Goal: Information Seeking & Learning: Find specific fact

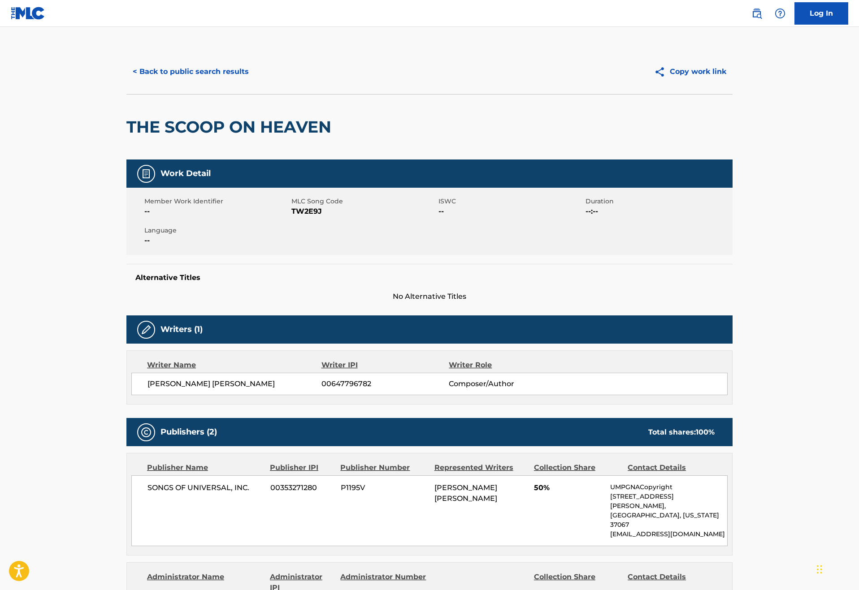
click at [126, 83] on button "< Back to public search results" at bounding box center [190, 72] width 129 height 22
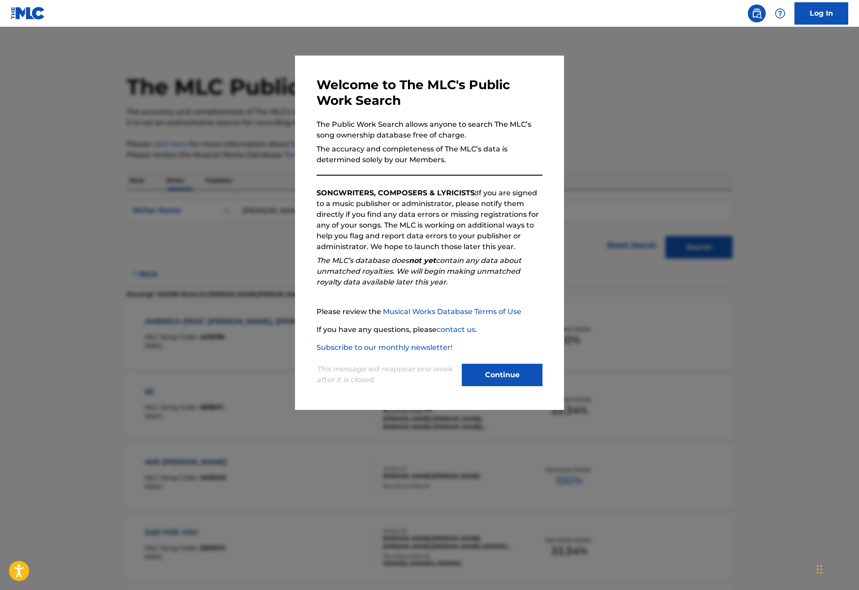
click at [492, 386] on button "Continue" at bounding box center [502, 375] width 81 height 22
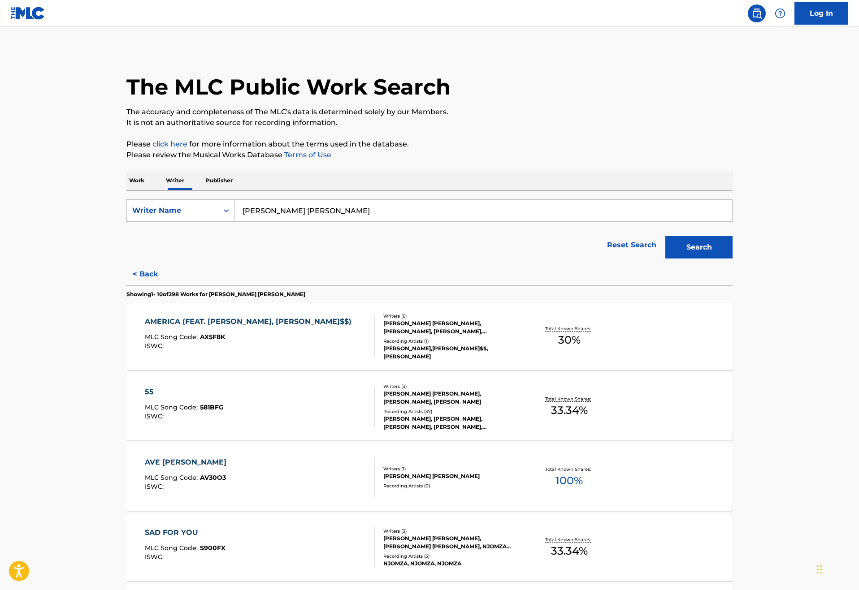
click at [126, 190] on p "Work" at bounding box center [136, 180] width 21 height 19
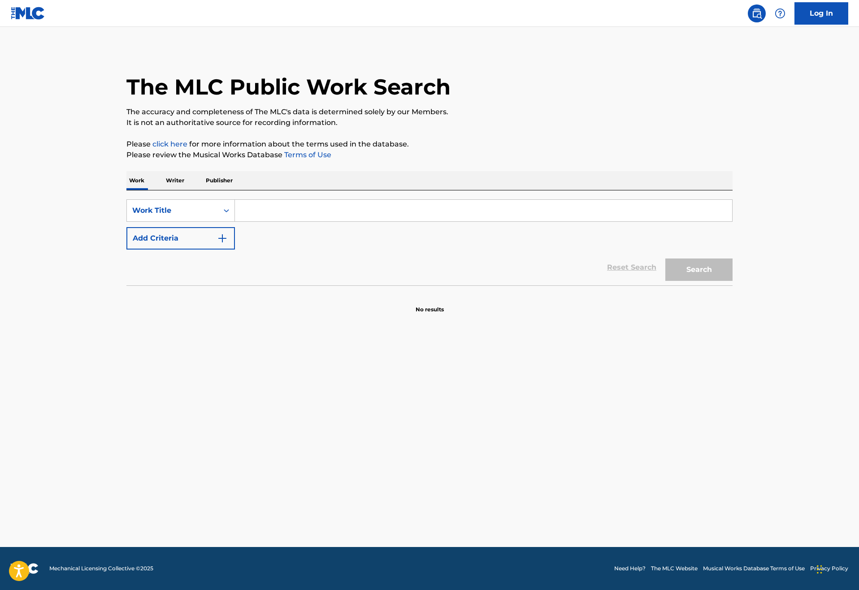
click at [235, 221] on input "Search Form" at bounding box center [483, 211] width 497 height 22
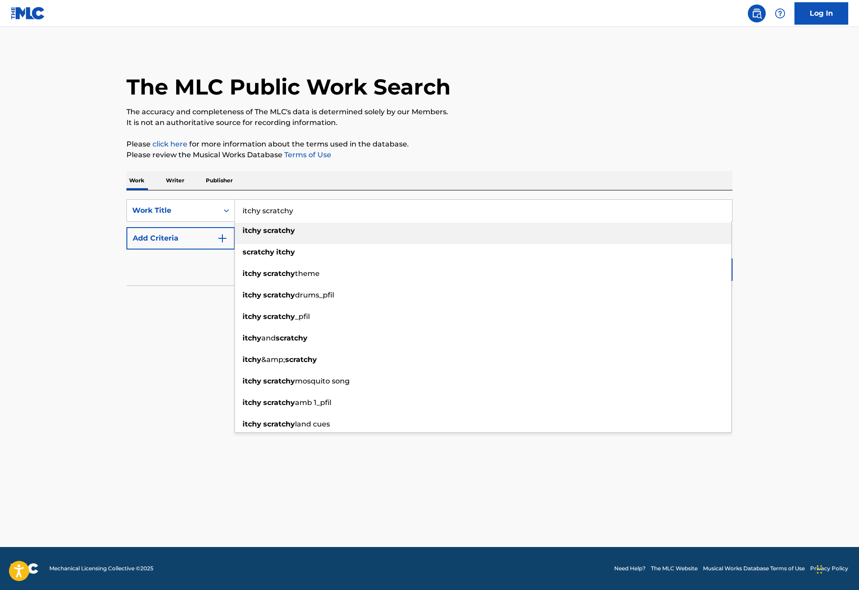
type input "itchy scratchy"
click at [263, 235] on strong "scratchy" at bounding box center [279, 230] width 32 height 9
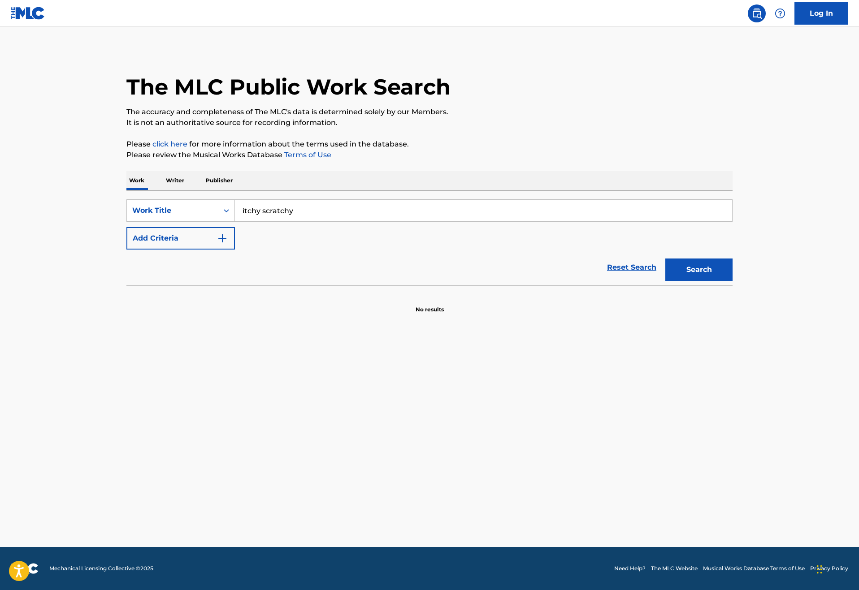
click at [732, 281] on button "Search" at bounding box center [698, 270] width 67 height 22
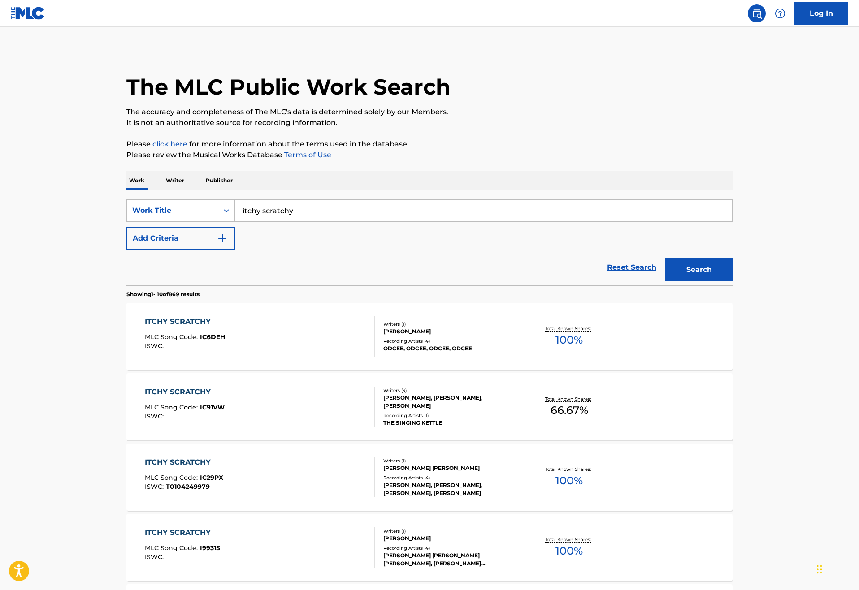
click at [155, 250] on button "Add Criteria" at bounding box center [180, 238] width 108 height 22
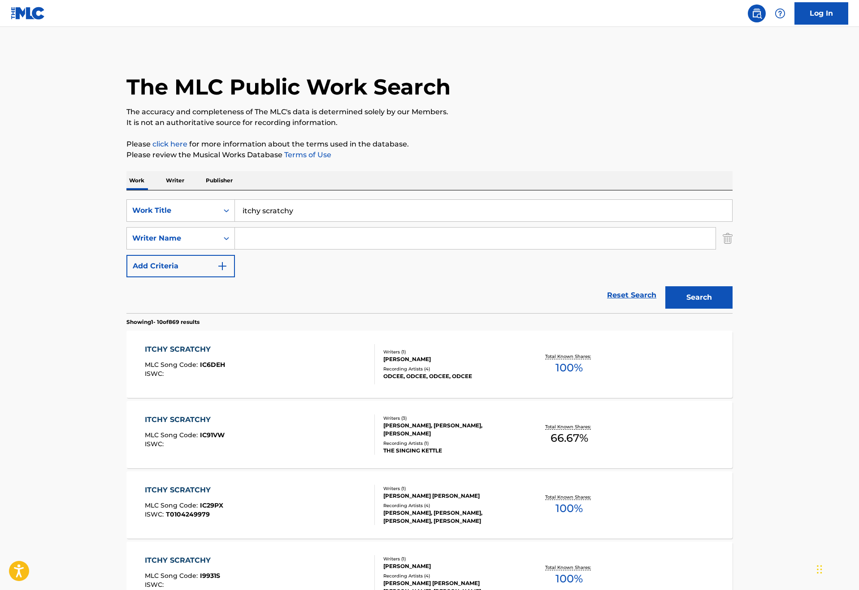
click at [235, 249] on input "Search Form" at bounding box center [475, 239] width 480 height 22
click at [732, 309] on button "Search" at bounding box center [698, 297] width 67 height 22
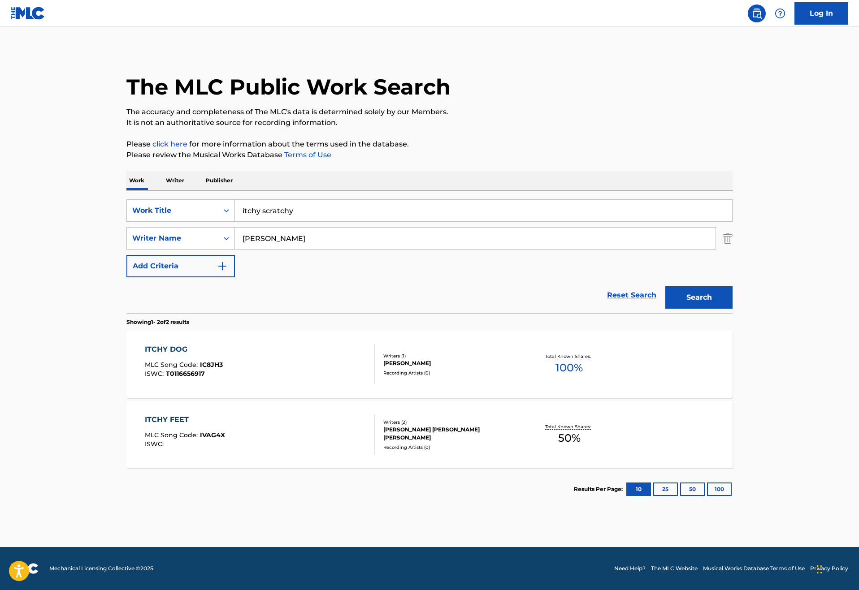
type input "[PERSON_NAME]"
click at [732, 250] on img "Search Form" at bounding box center [727, 238] width 10 height 22
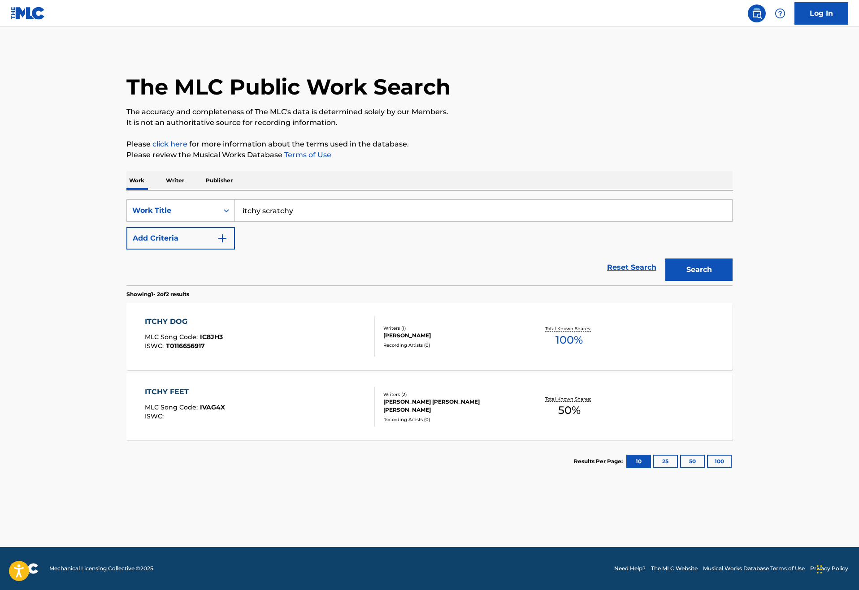
click at [163, 190] on p "Writer" at bounding box center [175, 180] width 24 height 19
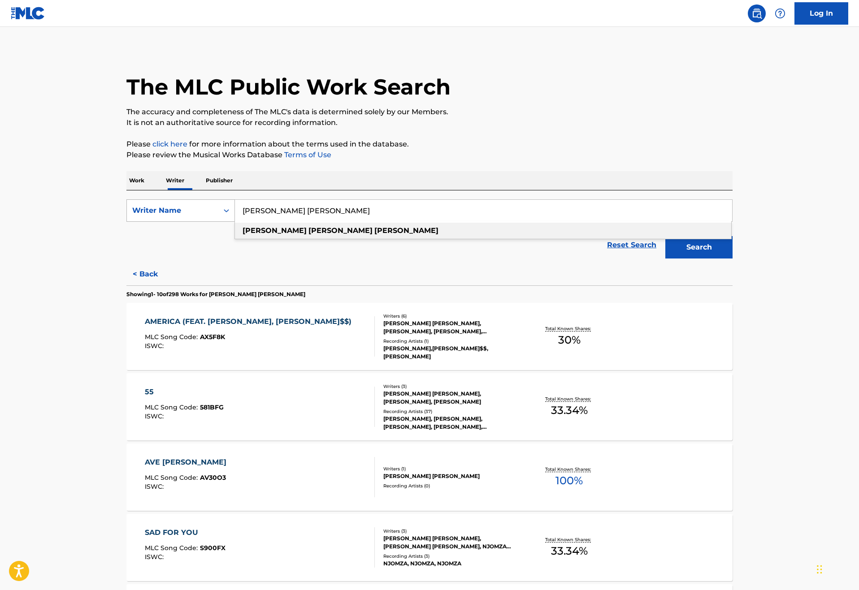
drag, startPoint x: 332, startPoint y: 237, endPoint x: 139, endPoint y: 239, distance: 192.7
click at [139, 222] on div "SearchWithCriteria10fa283a-f9c4-42ad-90e7-6812afb5d0ff Writer Name [PERSON_NAME…" at bounding box center [429, 210] width 606 height 22
click at [732, 259] on button "Search" at bounding box center [698, 247] width 67 height 22
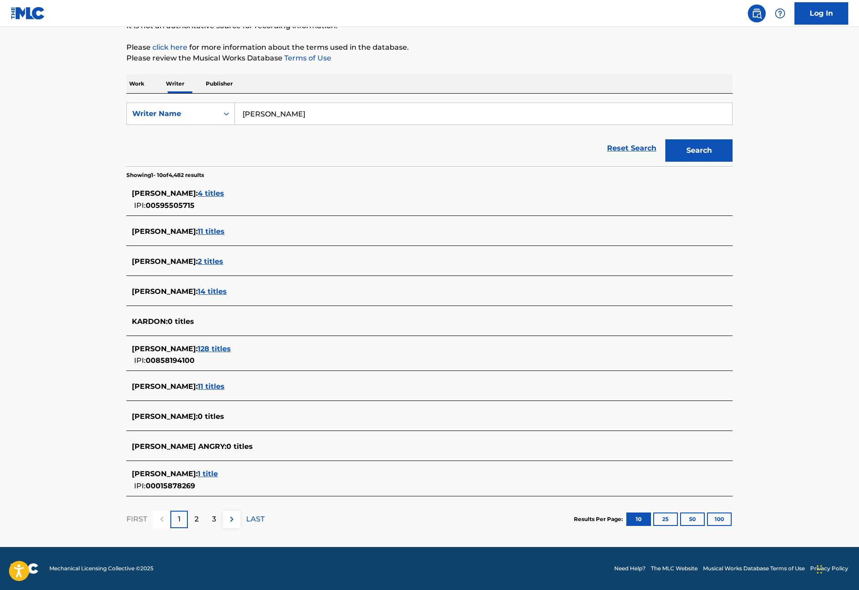
scroll to position [143, 0]
click at [198, 227] on span "11 titles" at bounding box center [211, 231] width 27 height 9
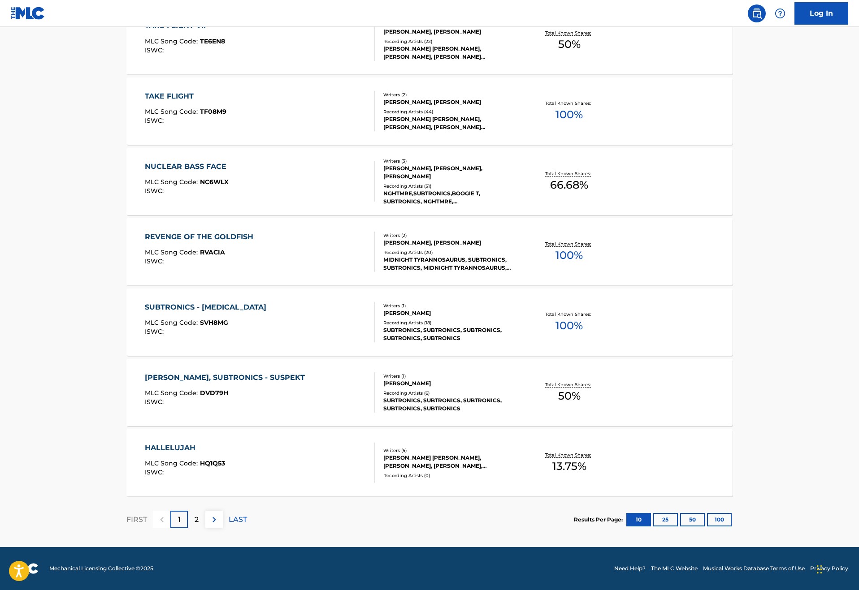
scroll to position [566, 0]
click at [195, 515] on p "2" at bounding box center [197, 520] width 4 height 11
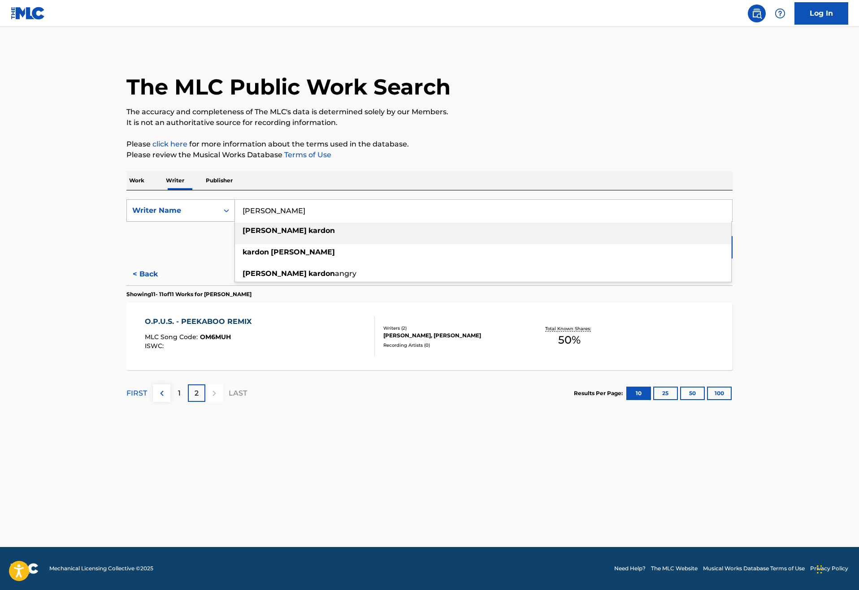
drag, startPoint x: 264, startPoint y: 240, endPoint x: 173, endPoint y: 236, distance: 92.0
click at [173, 222] on div "SearchWithCriteria10fa283a-f9c4-42ad-90e7-6812afb5d0ff Writer Name [PERSON_NAME…" at bounding box center [429, 210] width 606 height 22
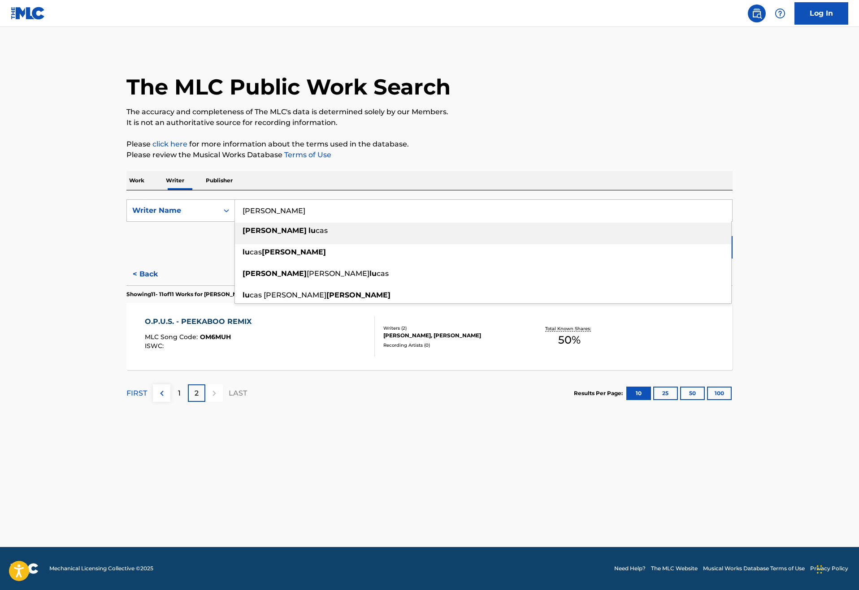
click at [242, 235] on strong "[PERSON_NAME]" at bounding box center [274, 230] width 64 height 9
type input "[PERSON_NAME]"
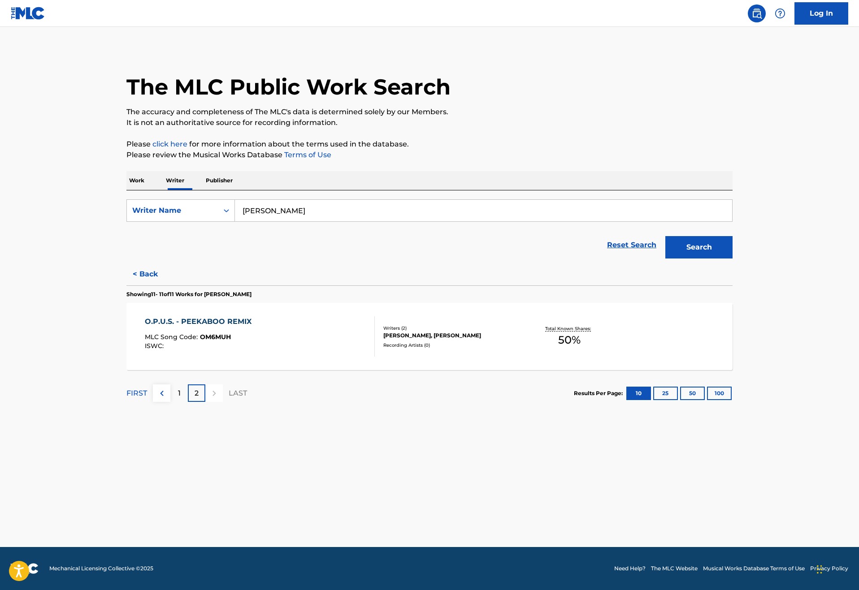
click at [732, 259] on button "Search" at bounding box center [698, 247] width 67 height 22
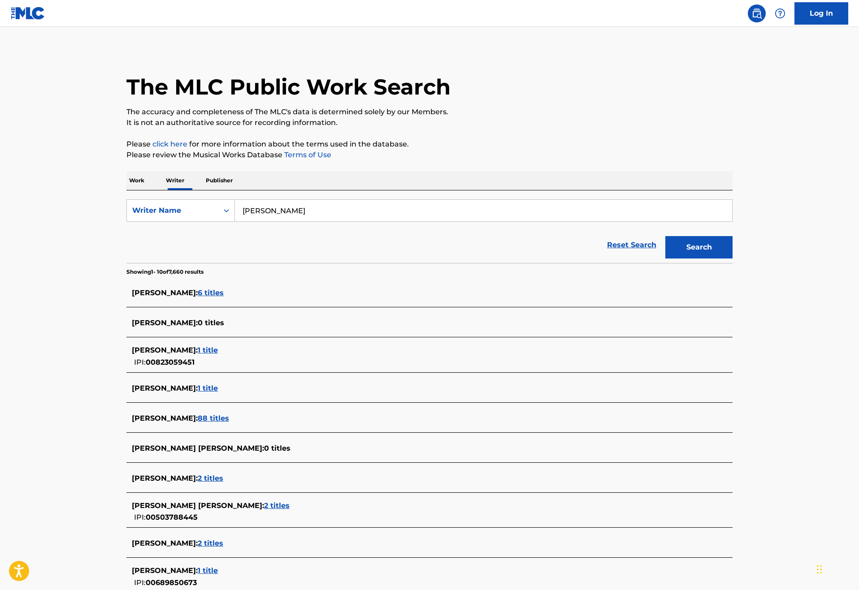
click at [198, 297] on span "6 titles" at bounding box center [211, 293] width 26 height 9
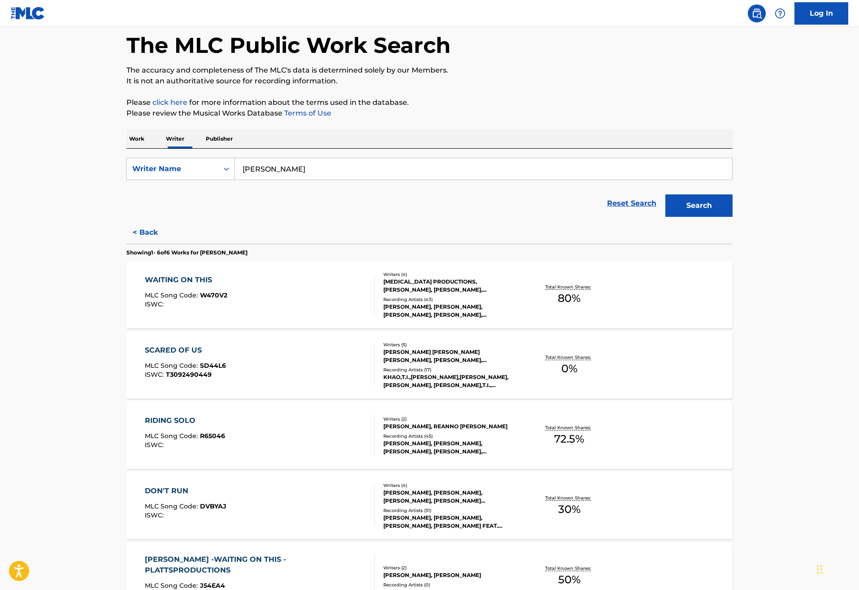
scroll to position [40, 0]
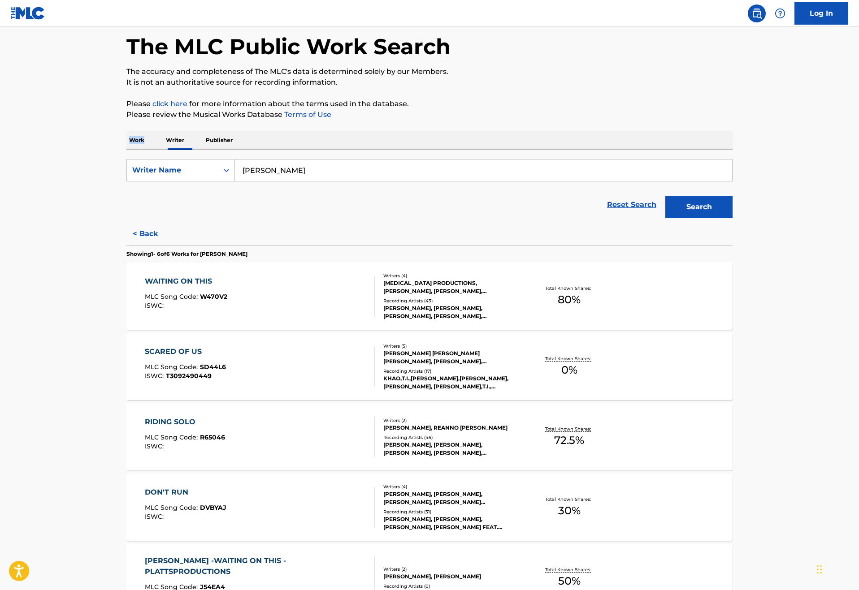
click at [126, 150] on p "Work" at bounding box center [136, 140] width 21 height 19
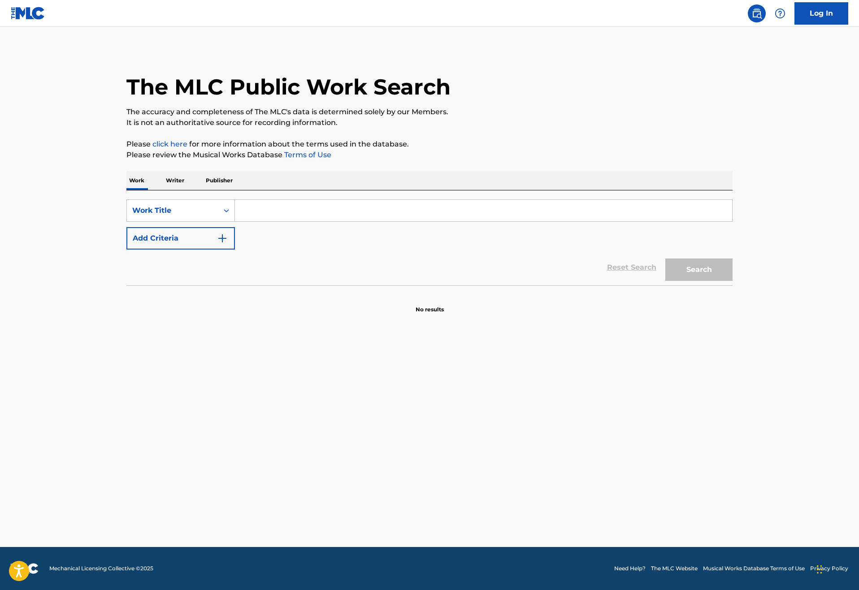
click at [235, 221] on input "Search Form" at bounding box center [483, 211] width 497 height 22
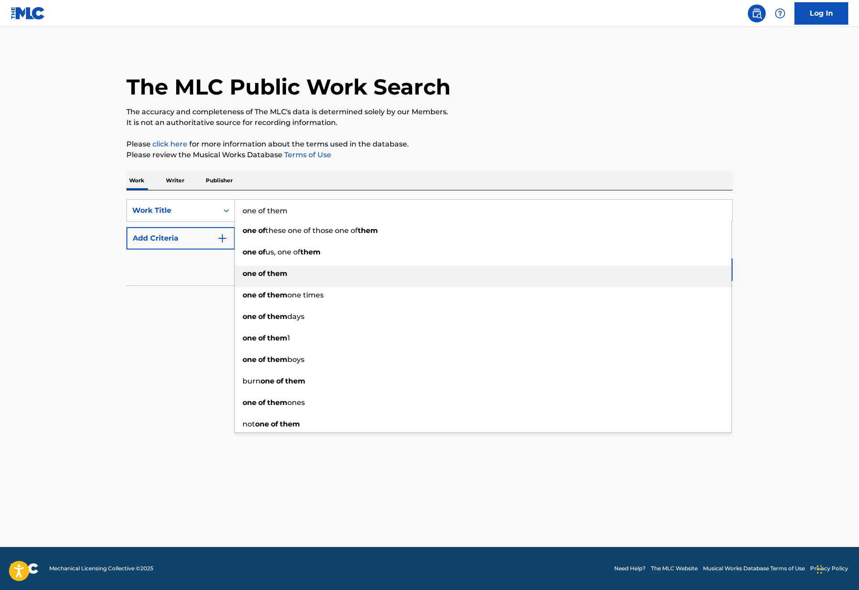
type input "one of them"
click at [267, 278] on strong "them" at bounding box center [277, 273] width 20 height 9
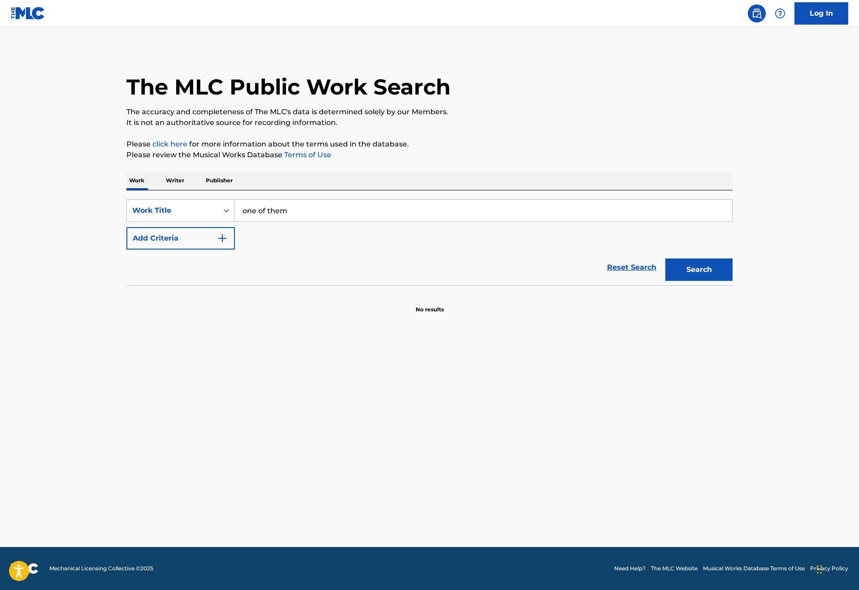
click at [185, 250] on button "Add Criteria" at bounding box center [180, 238] width 108 height 22
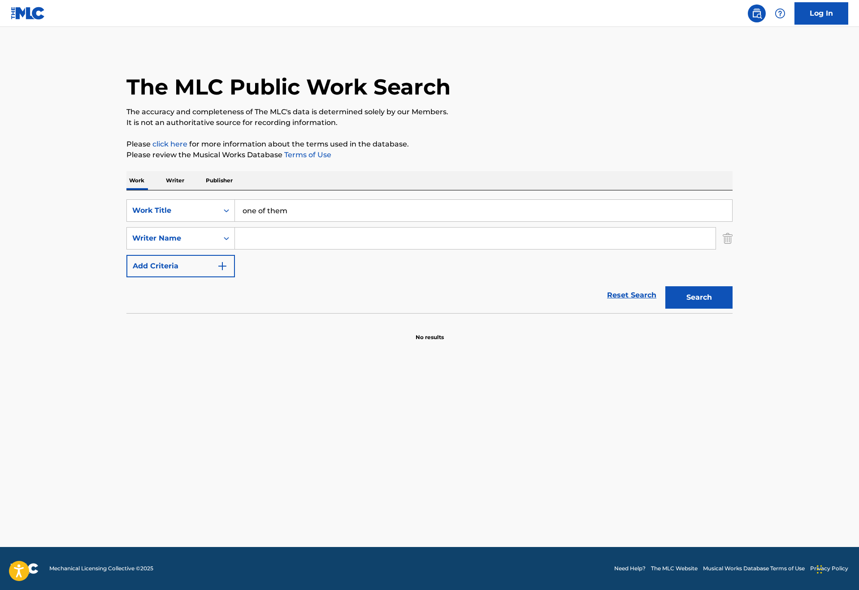
click at [240, 249] on input "Search Form" at bounding box center [475, 239] width 480 height 22
click at [732, 309] on button "Search" at bounding box center [698, 297] width 67 height 22
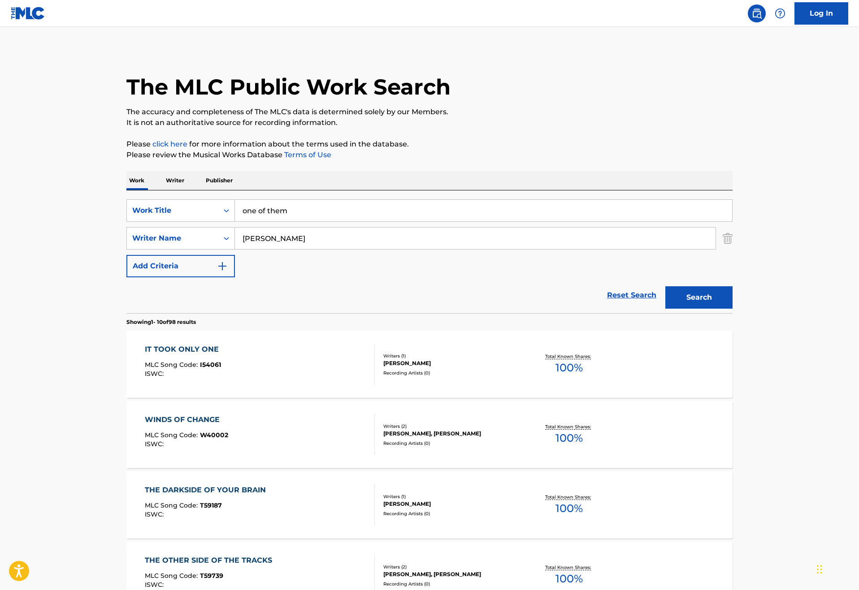
click at [295, 249] on input "[PERSON_NAME]" at bounding box center [475, 239] width 480 height 22
click at [296, 249] on input "[PERSON_NAME]" at bounding box center [475, 239] width 480 height 22
click at [255, 249] on input "[PERSON_NAME]" at bounding box center [475, 239] width 480 height 22
type input "[PERSON_NAME]"
click at [732, 309] on button "Search" at bounding box center [698, 297] width 67 height 22
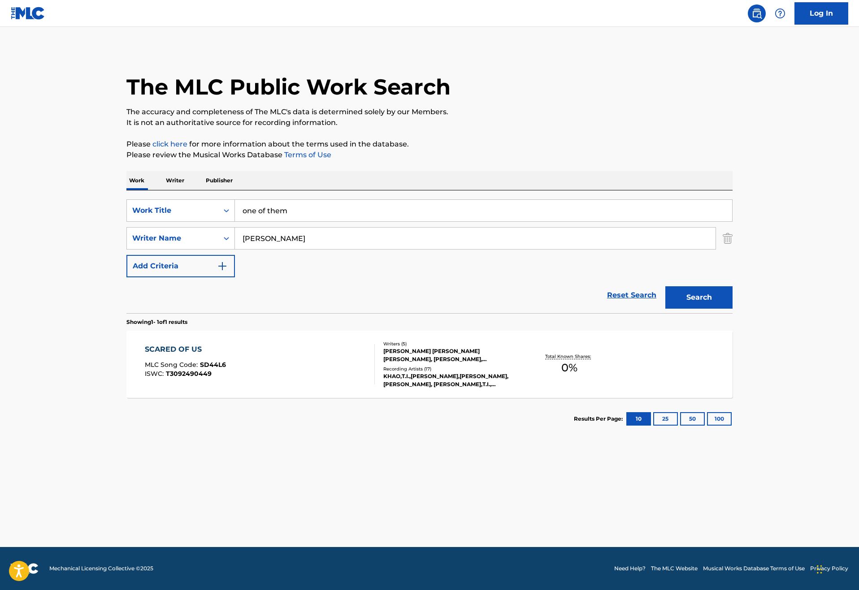
click at [732, 250] on img "Search Form" at bounding box center [727, 238] width 10 height 22
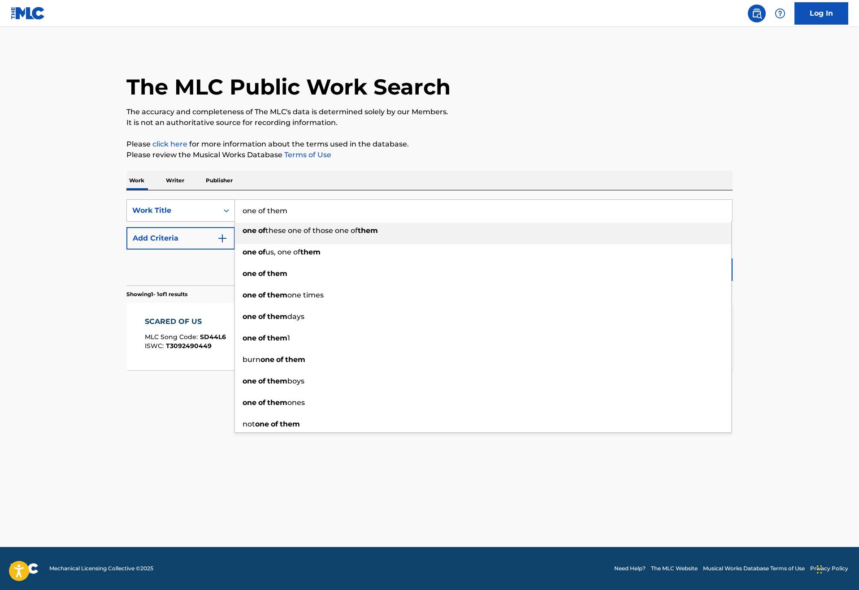
drag, startPoint x: 267, startPoint y: 239, endPoint x: 161, endPoint y: 235, distance: 105.9
click at [161, 222] on div "SearchWithCriteriad256a1e5-e986-4b89-a3b9-d025621902c6 Work Title one of them o…" at bounding box center [429, 210] width 606 height 22
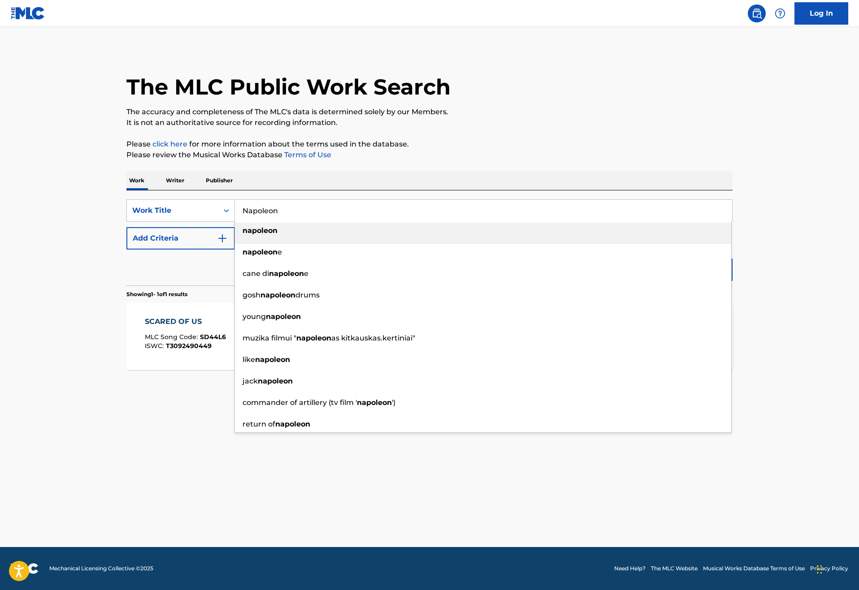
drag, startPoint x: 161, startPoint y: 235, endPoint x: 218, endPoint y: 332, distance: 112.1
click at [242, 235] on strong "napoleon" at bounding box center [259, 230] width 35 height 9
type input "napoleon"
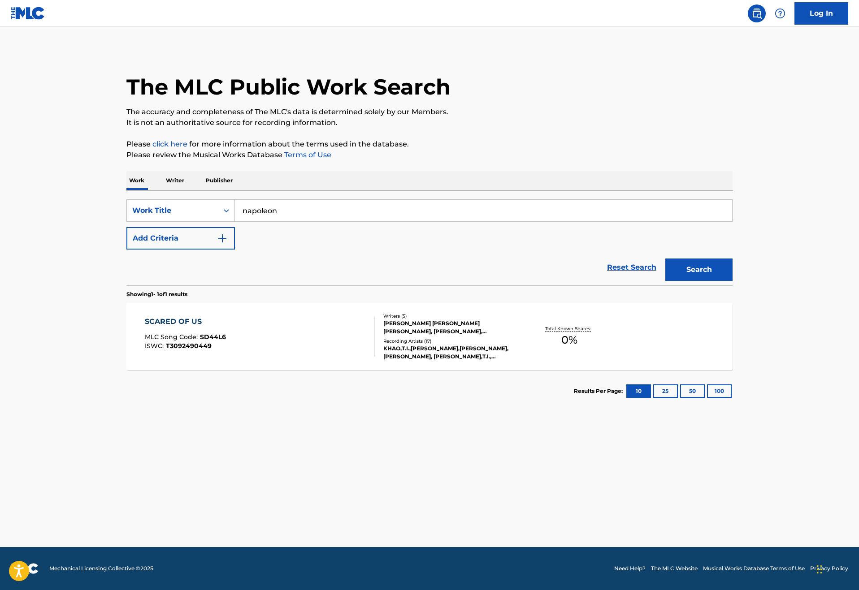
click at [217, 244] on img "Search Form" at bounding box center [222, 238] width 11 height 11
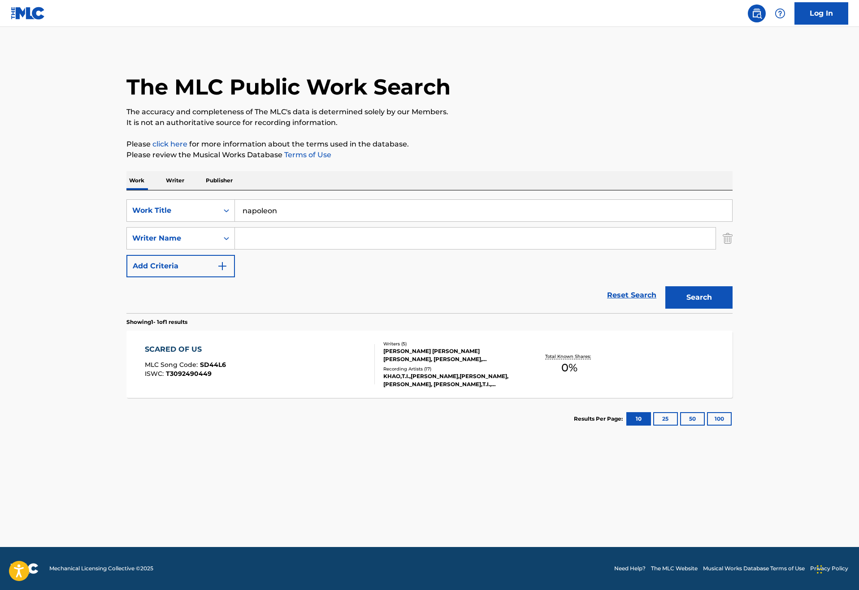
click at [235, 249] on input "Search Form" at bounding box center [475, 239] width 480 height 22
click at [732, 309] on button "Search" at bounding box center [698, 297] width 67 height 22
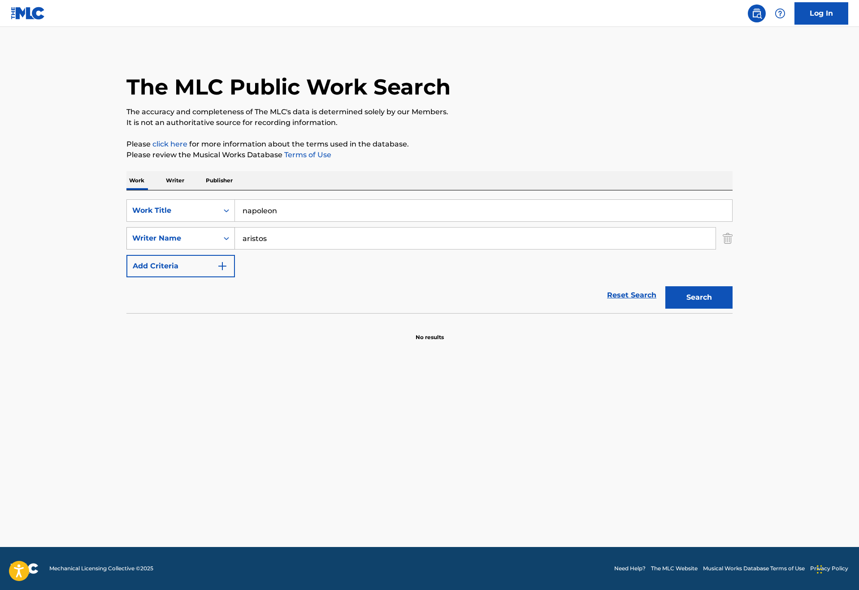
drag, startPoint x: 250, startPoint y: 266, endPoint x: 193, endPoint y: 266, distance: 57.4
click at [193, 250] on div "SearchWithCriteria5405e7f2-7651-4719-8015-956adb0d73ec Writer Name aristos" at bounding box center [429, 238] width 606 height 22
click at [732, 309] on button "Search" at bounding box center [698, 297] width 67 height 22
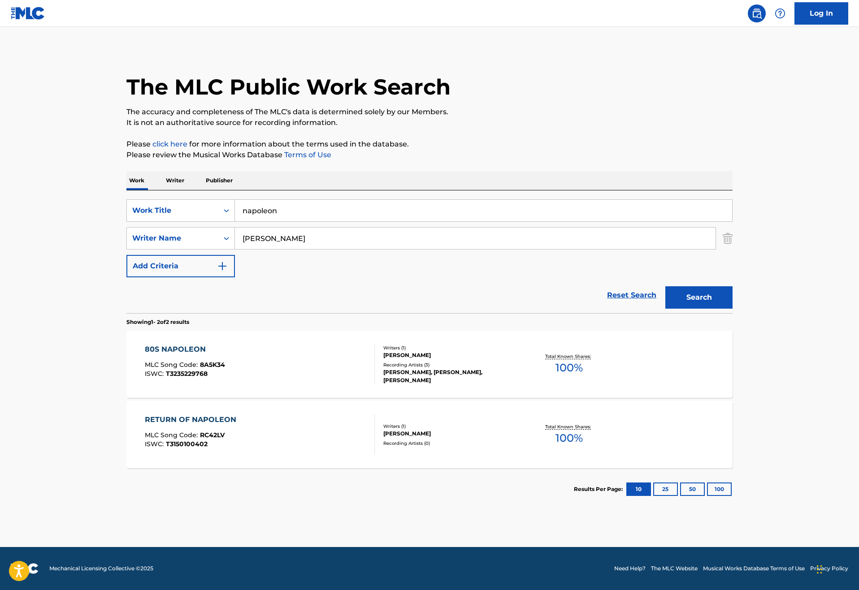
type input "[PERSON_NAME]"
click at [163, 190] on p "Writer" at bounding box center [175, 180] width 24 height 19
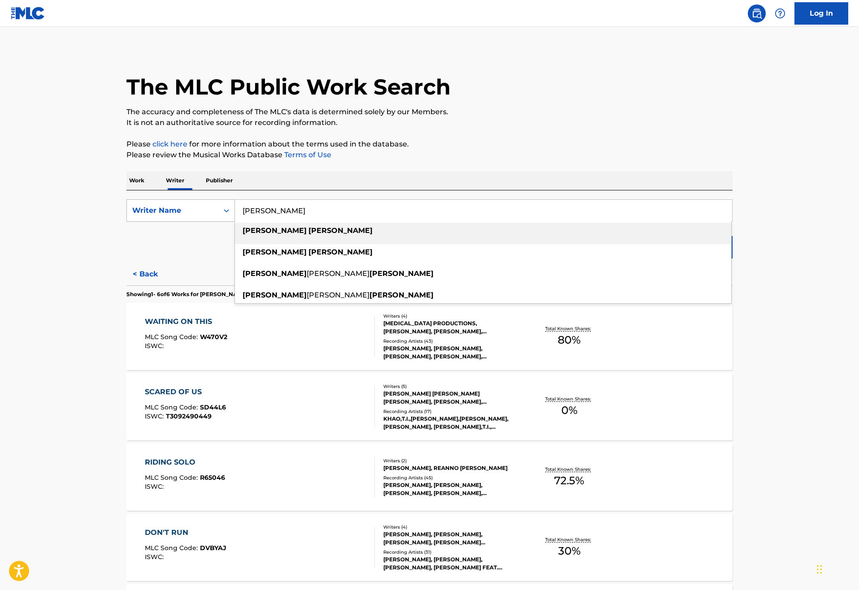
drag, startPoint x: 275, startPoint y: 234, endPoint x: 135, endPoint y: 236, distance: 140.3
click at [135, 222] on div "SearchWithCriteria10fa283a-f9c4-42ad-90e7-6812afb5d0ff Writer Name [PERSON_NAME…" at bounding box center [429, 210] width 606 height 22
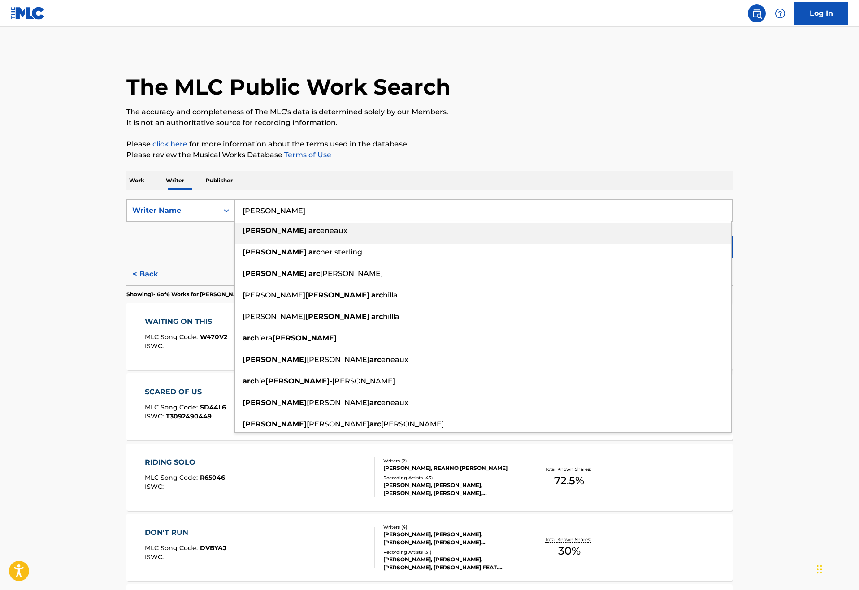
click at [248, 239] on div "[PERSON_NAME]" at bounding box center [483, 231] width 496 height 16
type input "[PERSON_NAME]"
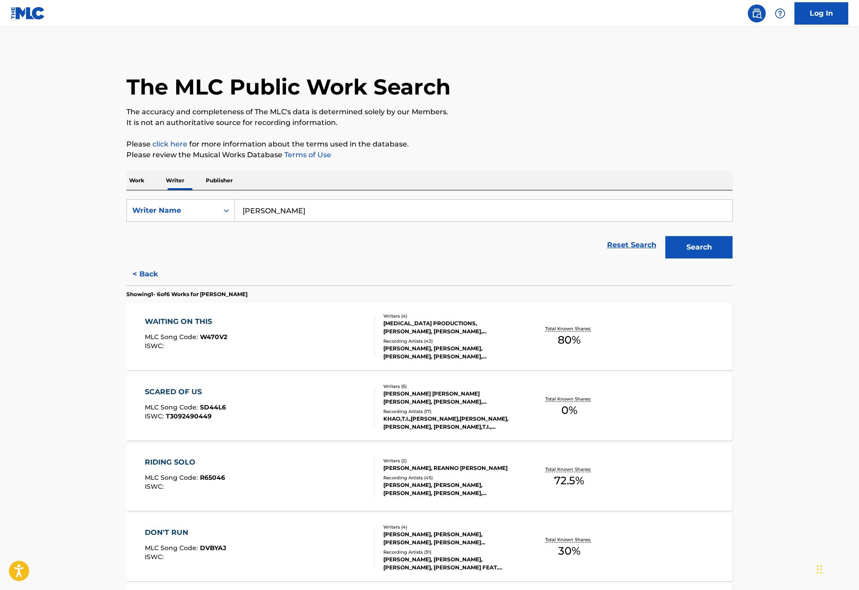
click at [732, 259] on button "Search" at bounding box center [698, 247] width 67 height 22
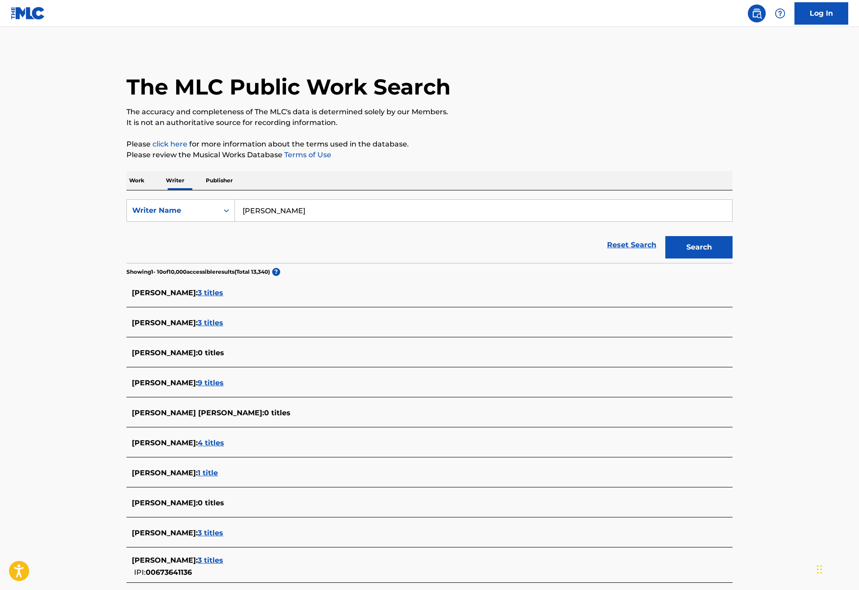
click at [219, 327] on span "3 titles" at bounding box center [211, 323] width 26 height 9
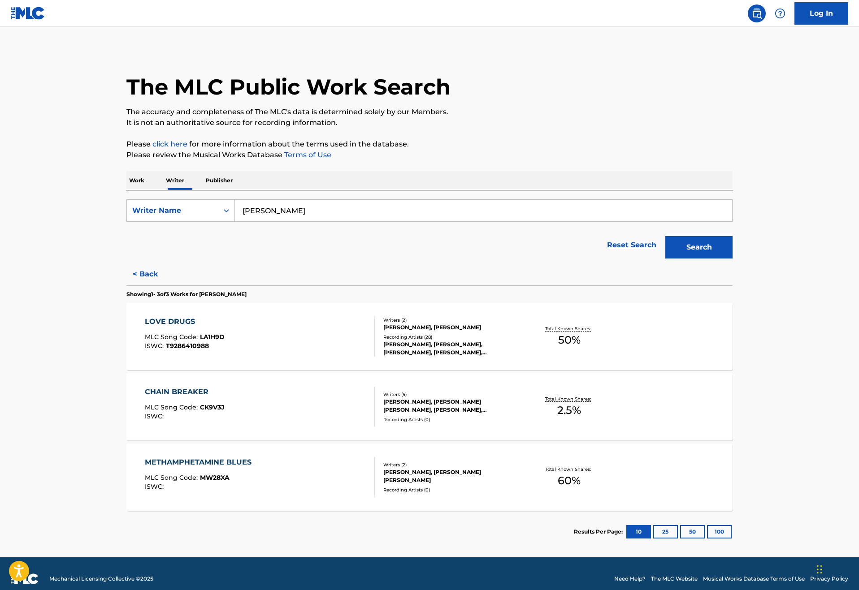
click at [126, 285] on button "< Back" at bounding box center [153, 274] width 54 height 22
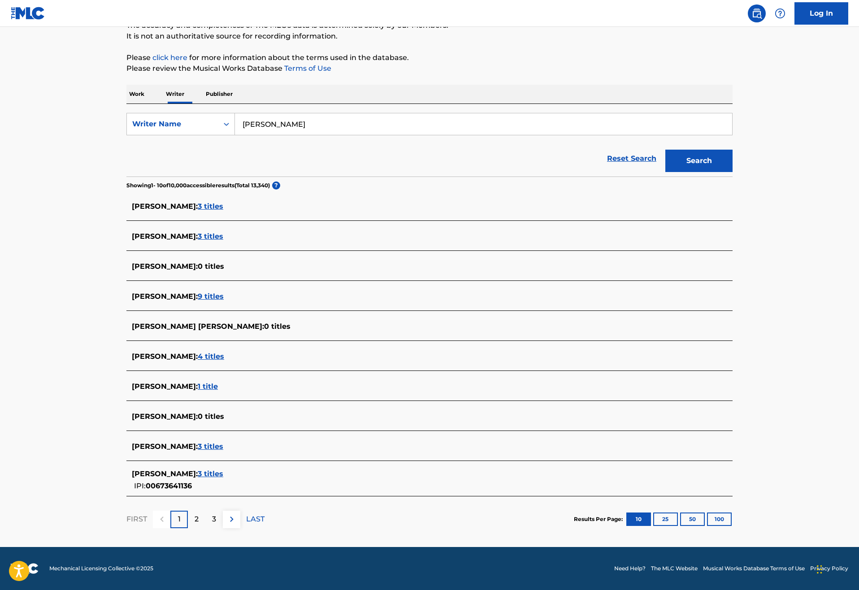
scroll to position [186, 0]
click at [198, 382] on span "1 title" at bounding box center [208, 386] width 20 height 9
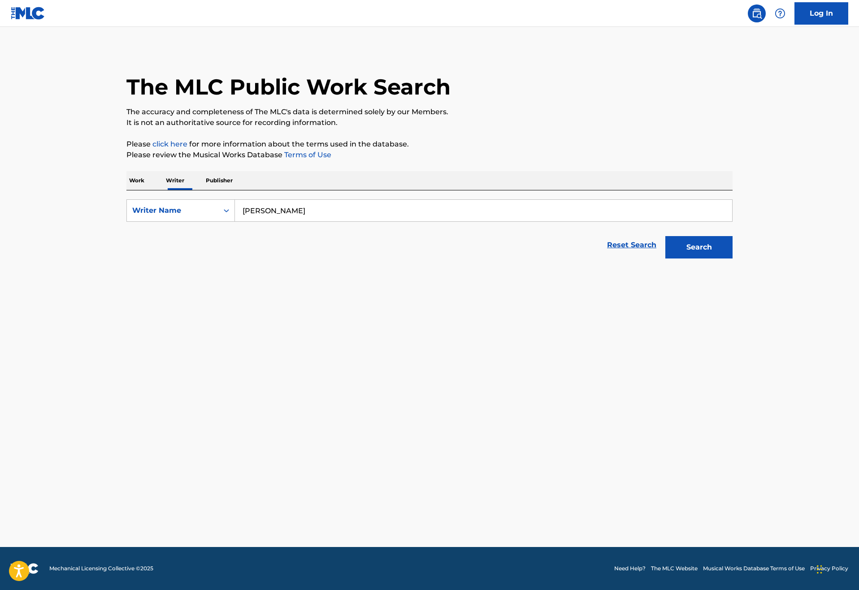
scroll to position [0, 0]
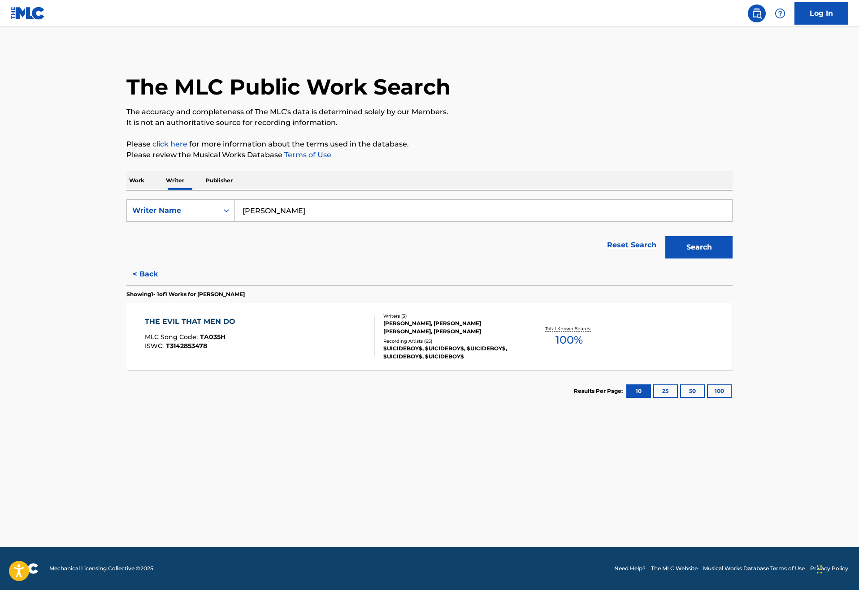
click at [126, 285] on button "< Back" at bounding box center [153, 274] width 54 height 22
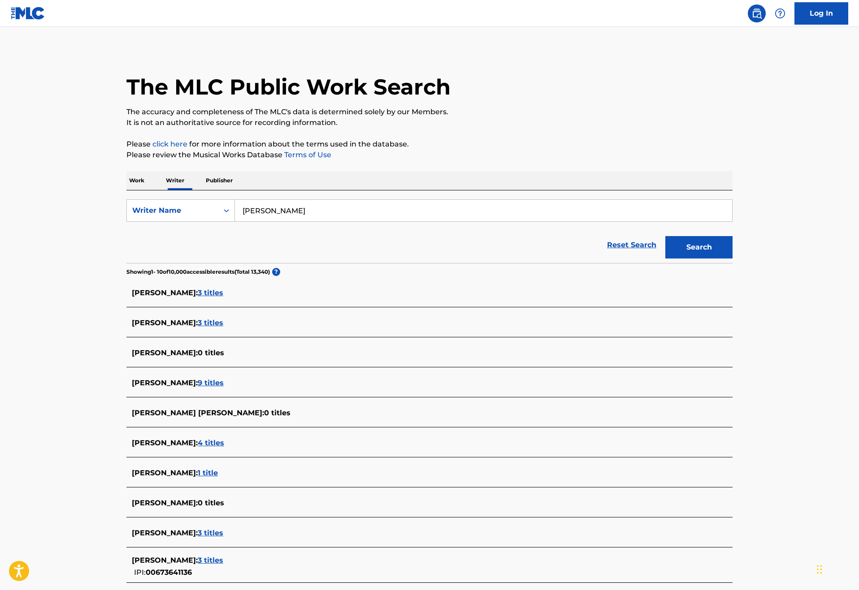
click at [198, 387] on span "9 titles" at bounding box center [211, 383] width 26 height 9
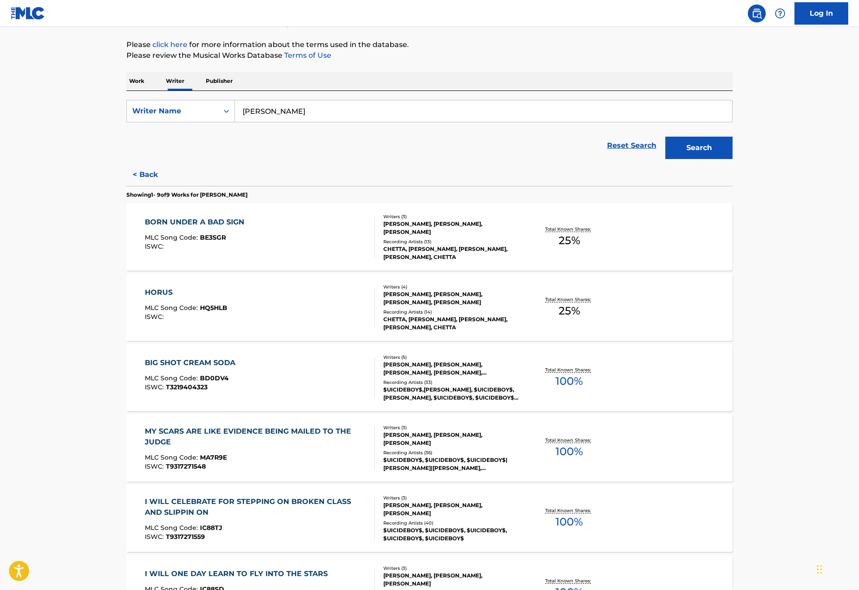
scroll to position [67, 0]
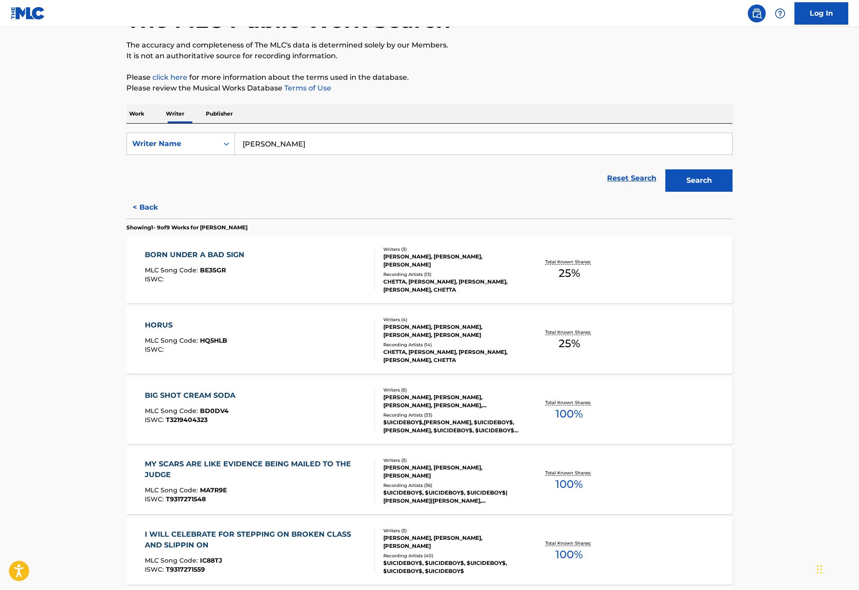
click at [126, 219] on button "< Back" at bounding box center [153, 207] width 54 height 22
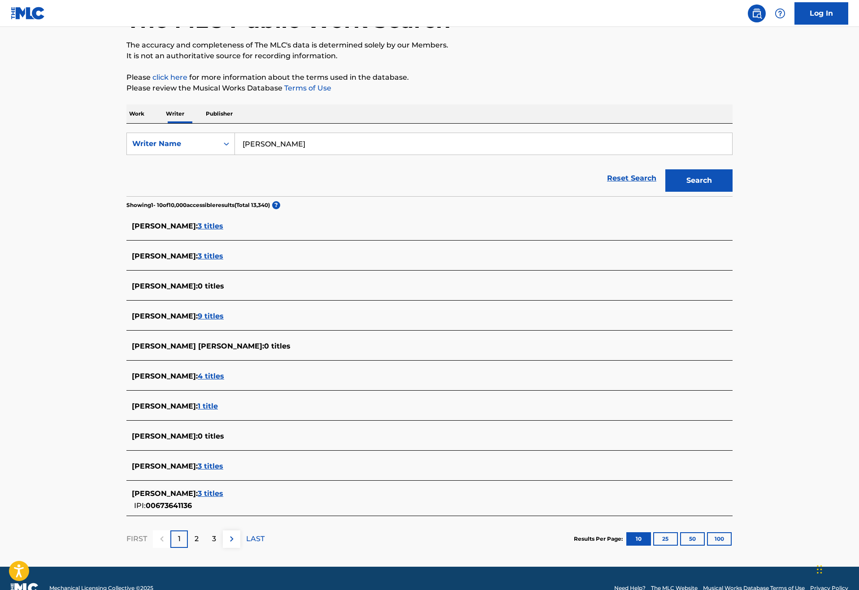
click at [198, 381] on span "4 titles" at bounding box center [211, 376] width 26 height 9
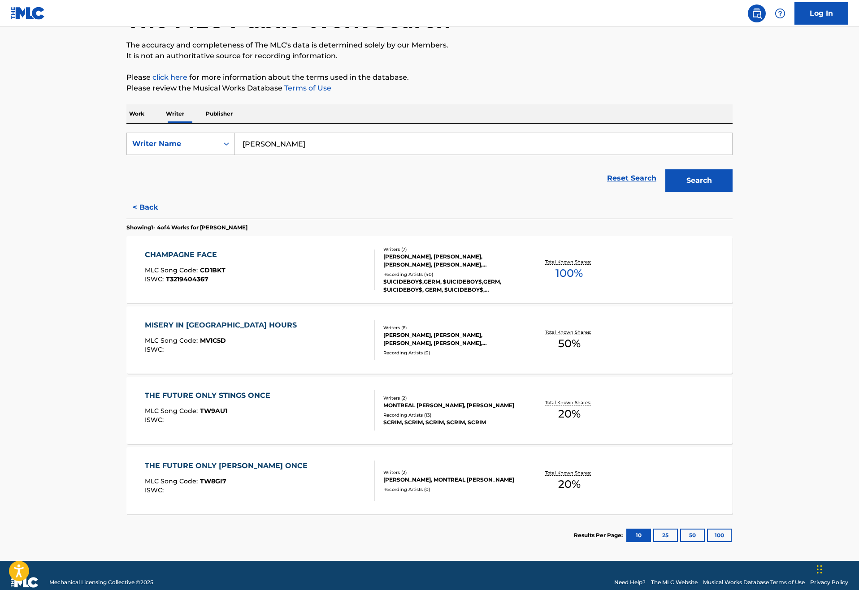
click at [126, 219] on button "< Back" at bounding box center [153, 207] width 54 height 22
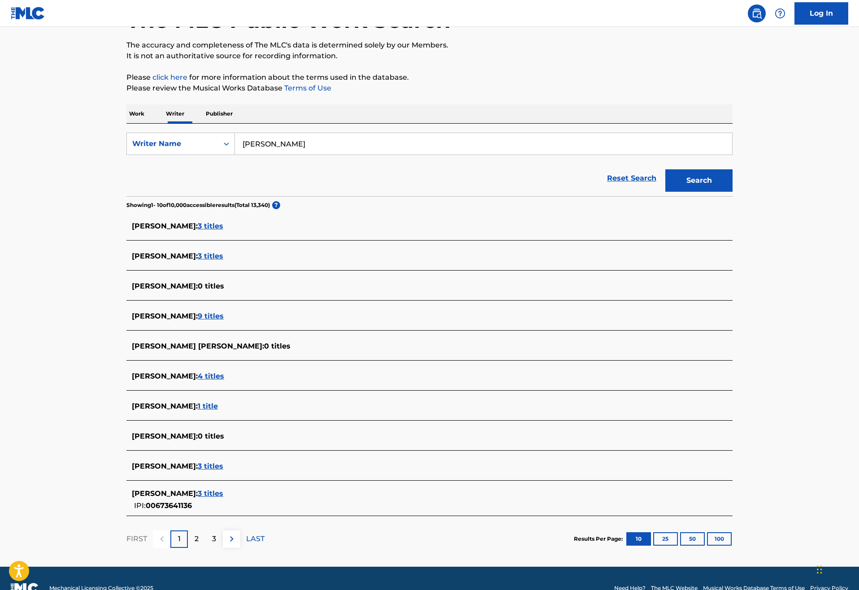
click at [169, 413] on div "[PERSON_NAME] : 1 title" at bounding box center [418, 407] width 572 height 12
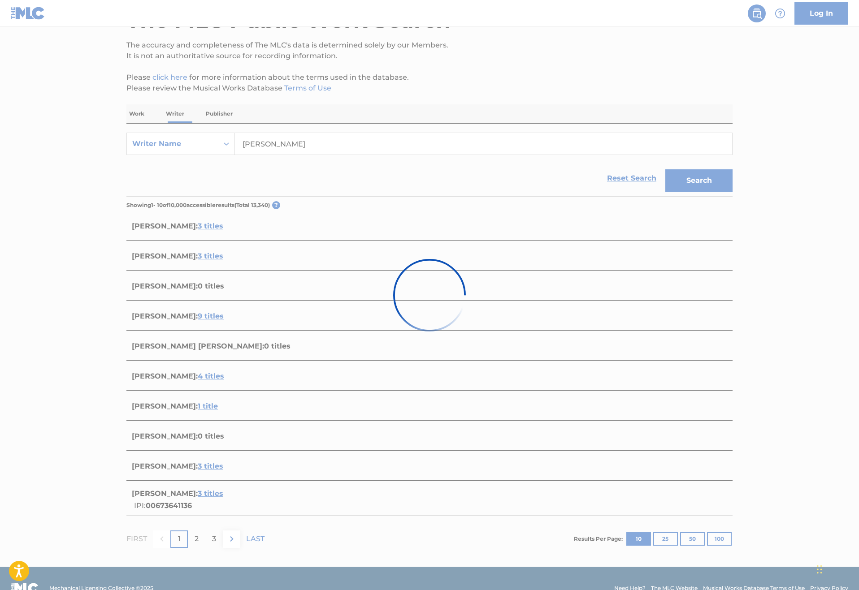
scroll to position [0, 0]
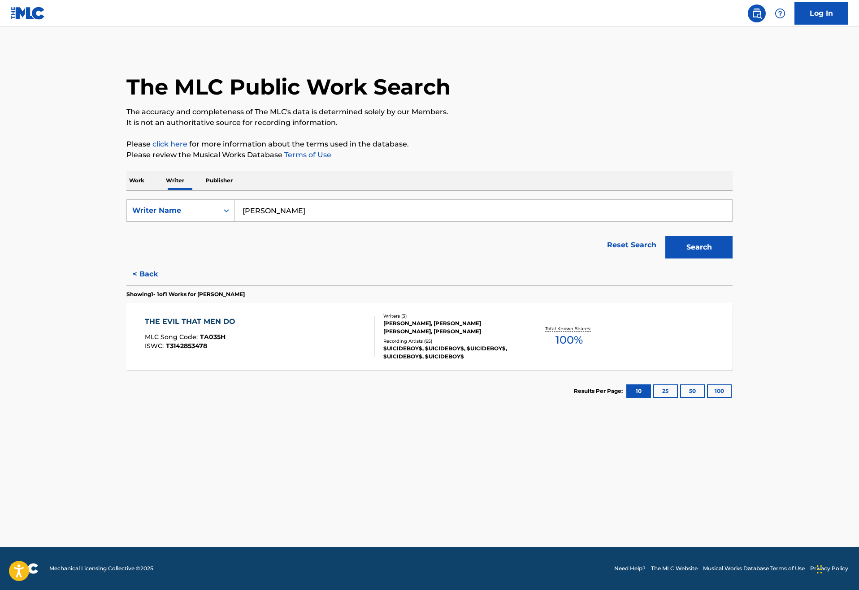
click at [126, 285] on button "< Back" at bounding box center [153, 274] width 54 height 22
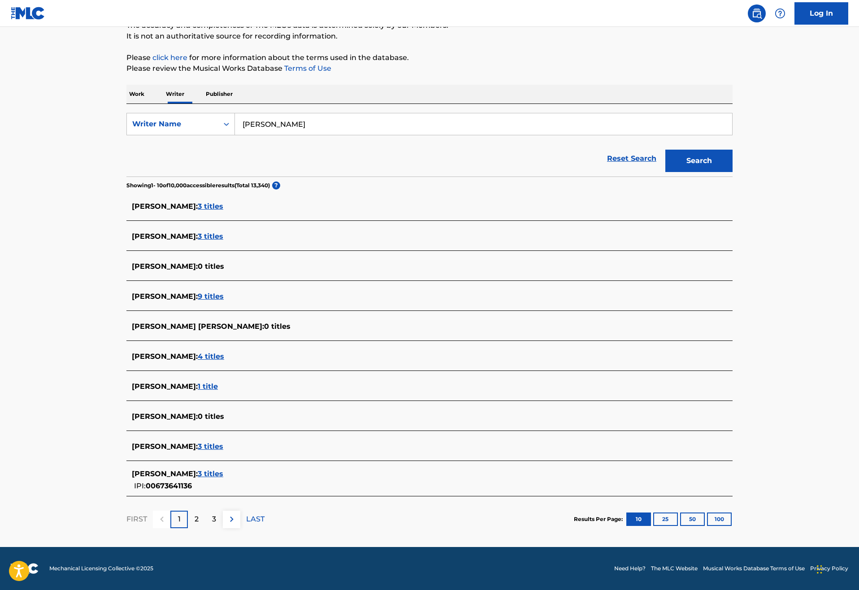
scroll to position [125, 0]
click at [219, 451] on span "3 titles" at bounding box center [211, 446] width 26 height 9
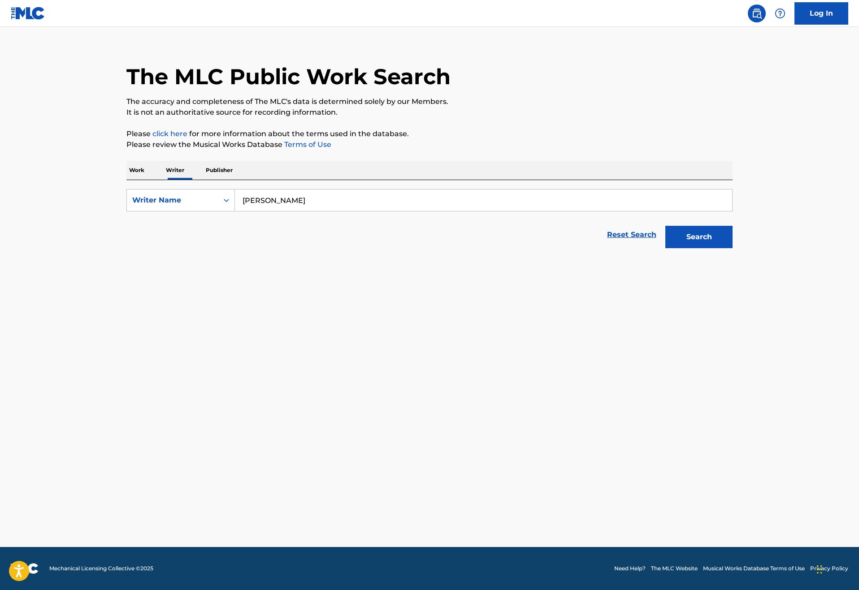
scroll to position [69, 0]
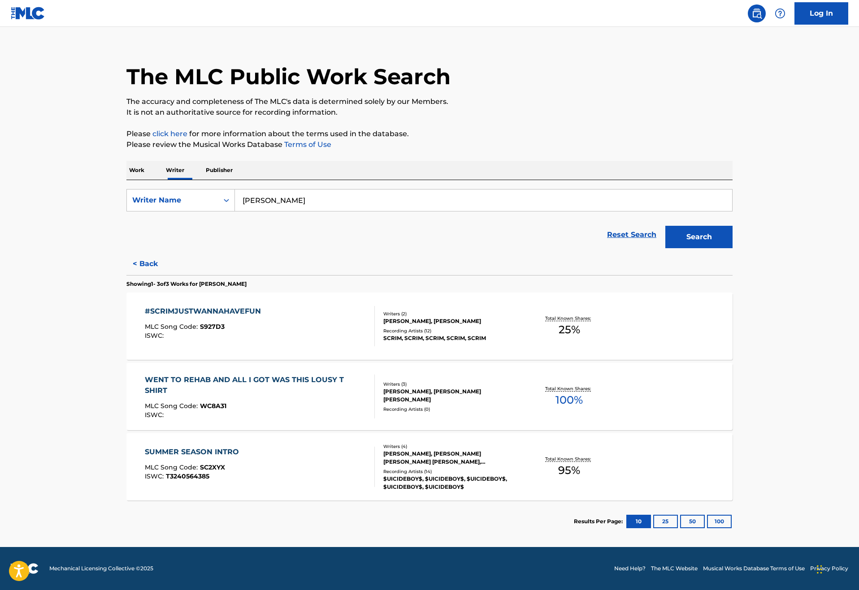
click at [126, 253] on button "< Back" at bounding box center [153, 264] width 54 height 22
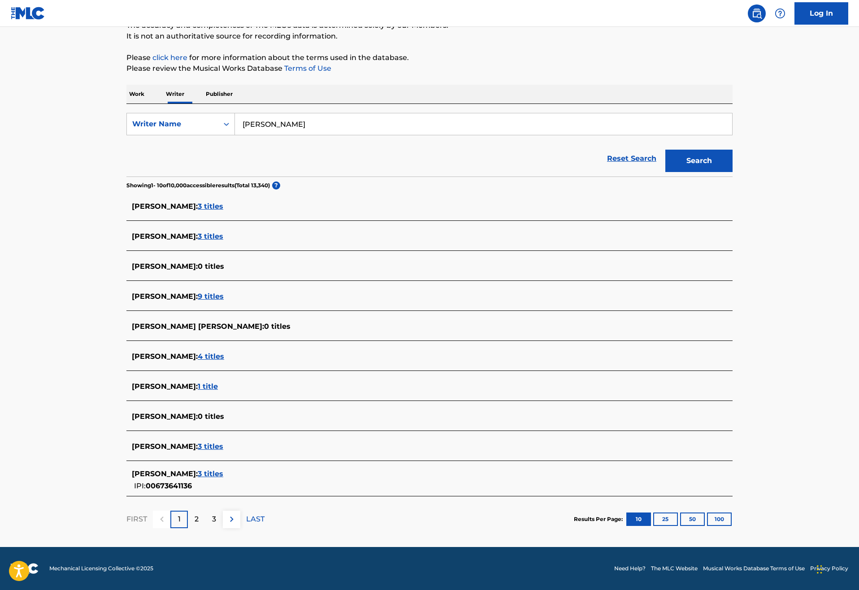
scroll to position [194, 0]
click at [198, 470] on span "3 titles" at bounding box center [211, 474] width 26 height 9
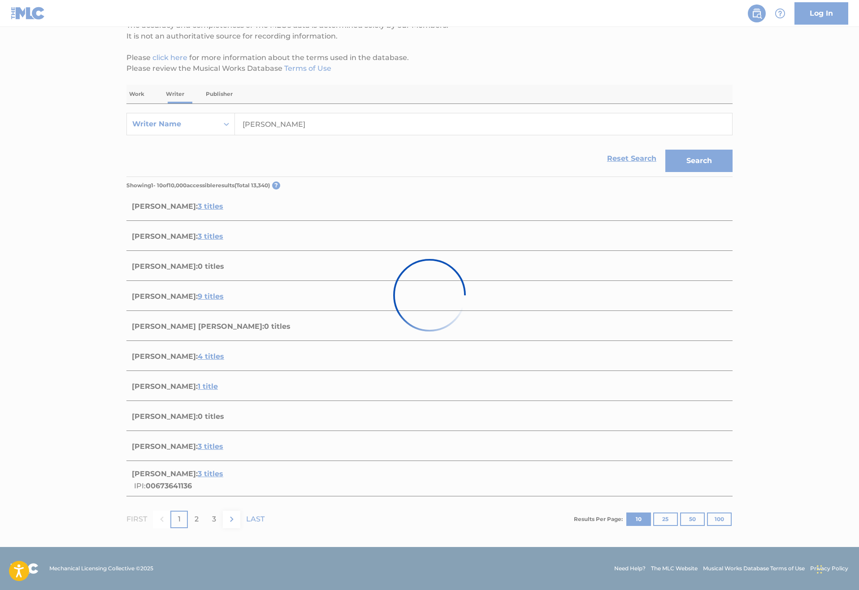
scroll to position [69, 0]
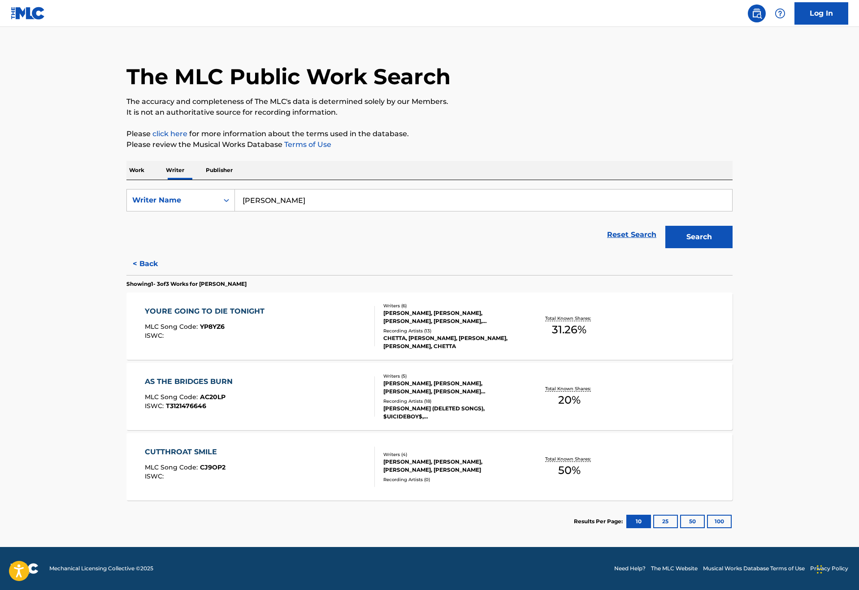
click at [126, 161] on p "Work" at bounding box center [136, 170] width 21 height 19
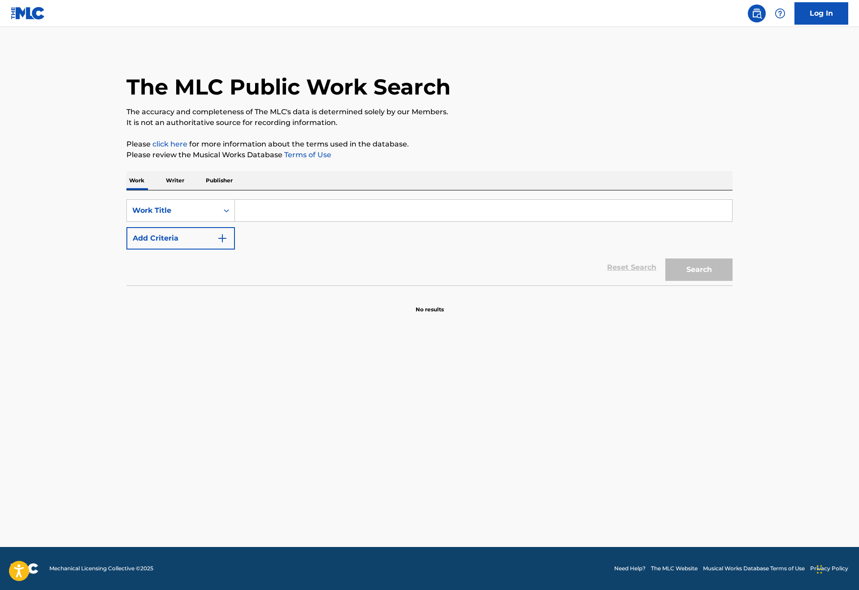
click at [163, 190] on p "Writer" at bounding box center [175, 180] width 24 height 19
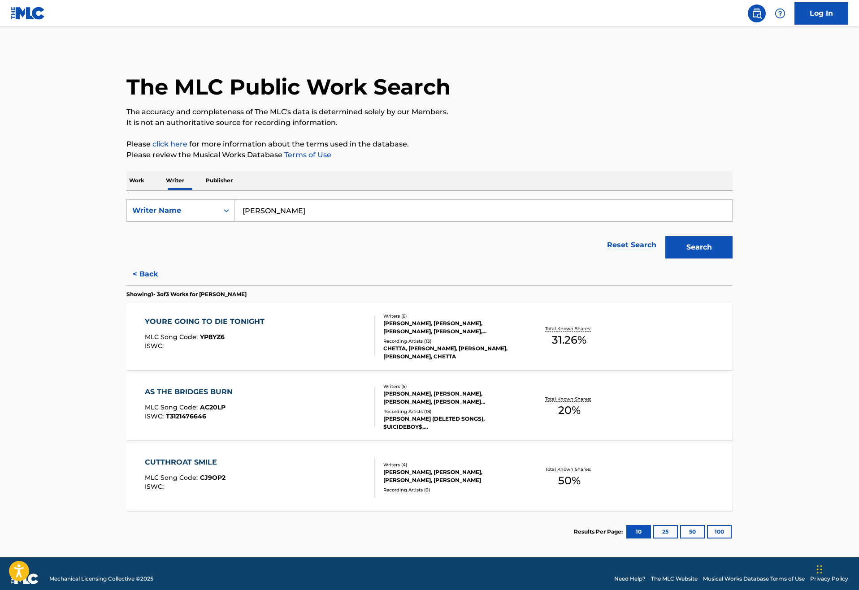
click at [293, 221] on input "[PERSON_NAME]" at bounding box center [483, 211] width 497 height 22
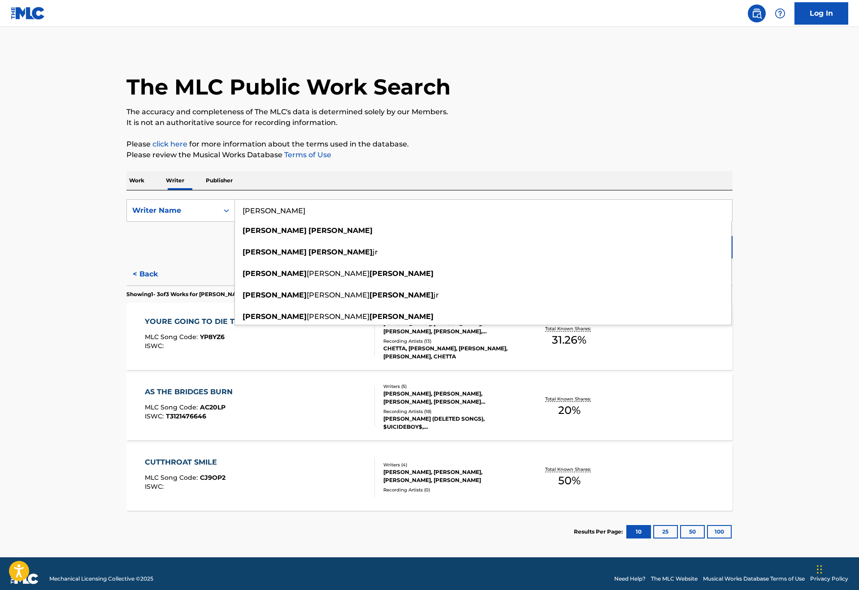
click at [167, 263] on div "Reset Search Search" at bounding box center [429, 245] width 606 height 36
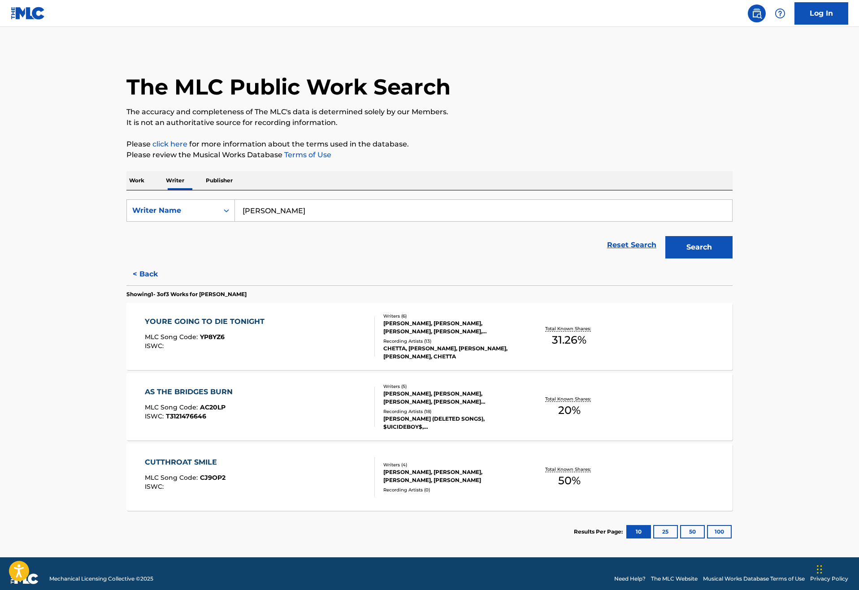
click at [346, 221] on input "[PERSON_NAME]" at bounding box center [483, 211] width 497 height 22
type input "[PERSON_NAME] aristos"
click at [732, 259] on button "Search" at bounding box center [698, 247] width 67 height 22
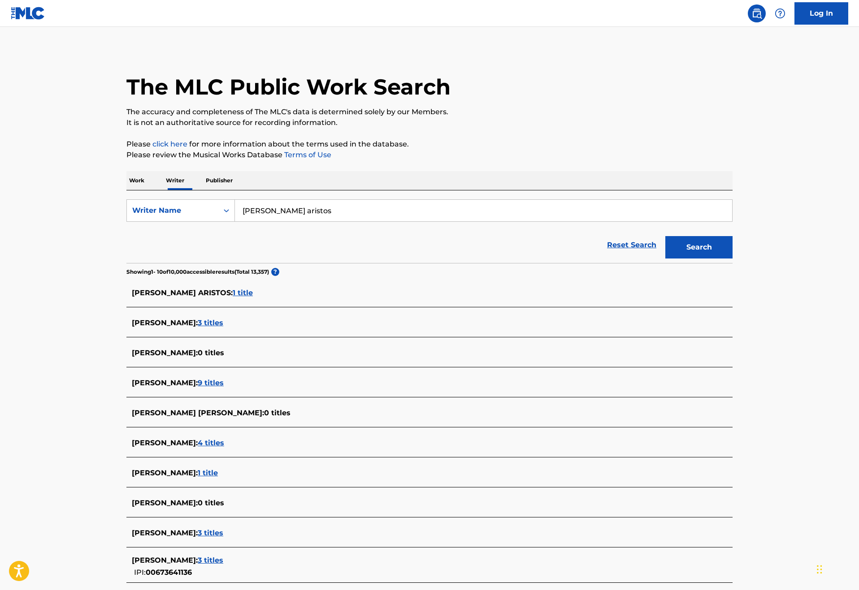
click at [203, 190] on p "Publisher" at bounding box center [219, 180] width 32 height 19
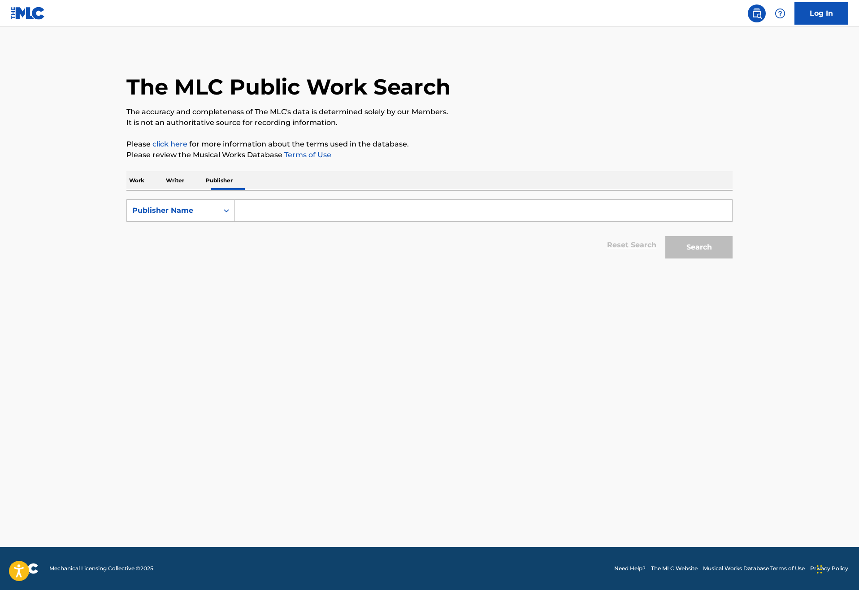
click at [235, 221] on input "Search Form" at bounding box center [483, 211] width 497 height 22
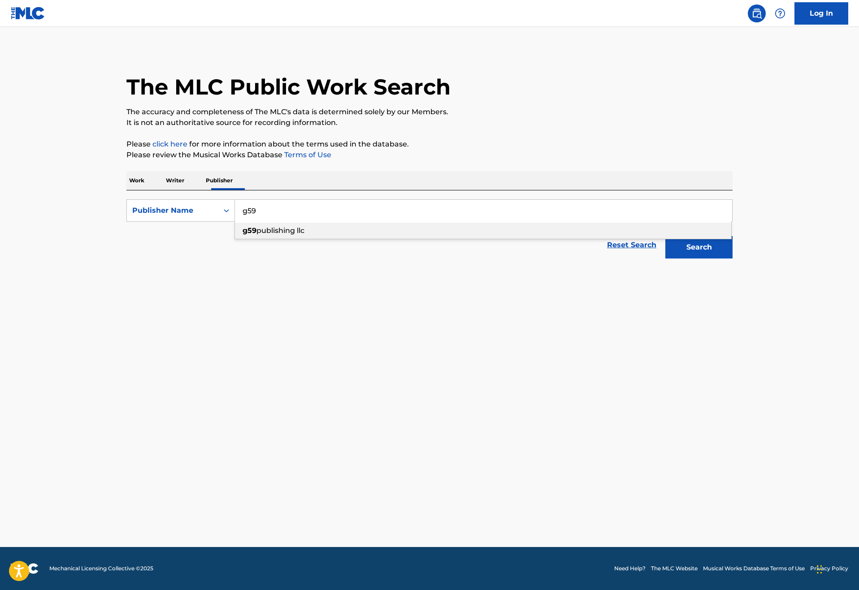
click at [256, 235] on span "publishing llc" at bounding box center [280, 230] width 48 height 9
type input "g59 publishing llc"
click at [732, 259] on button "Search" at bounding box center [698, 247] width 67 height 22
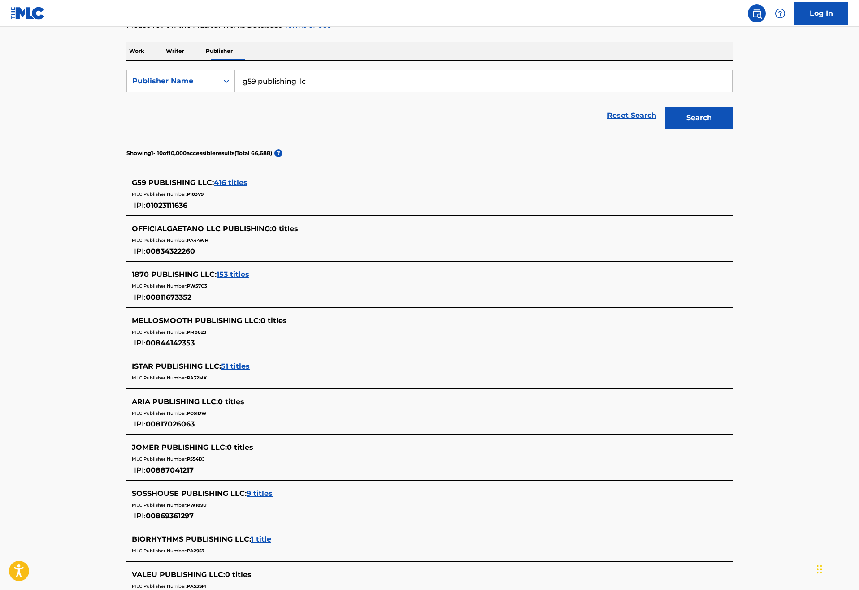
scroll to position [134, 0]
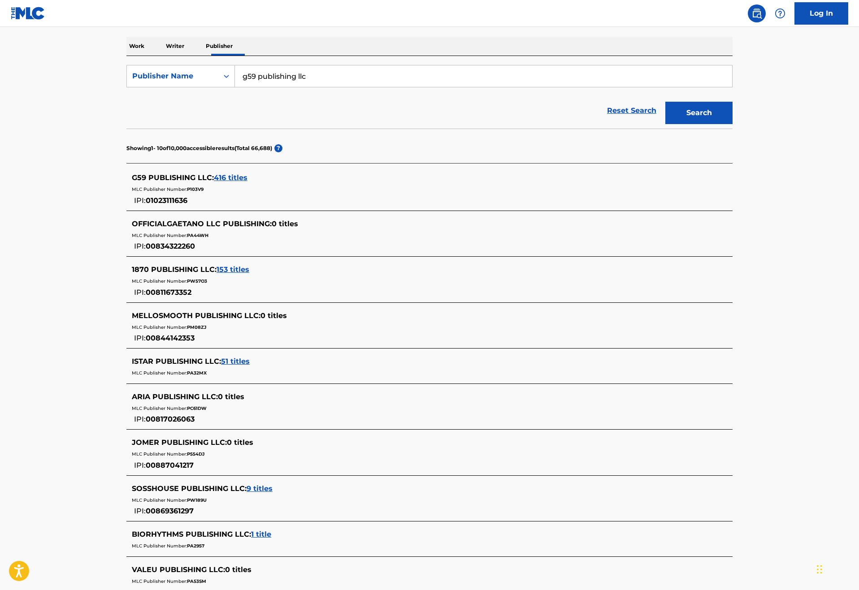
click at [214, 182] on span "416 titles" at bounding box center [231, 177] width 34 height 9
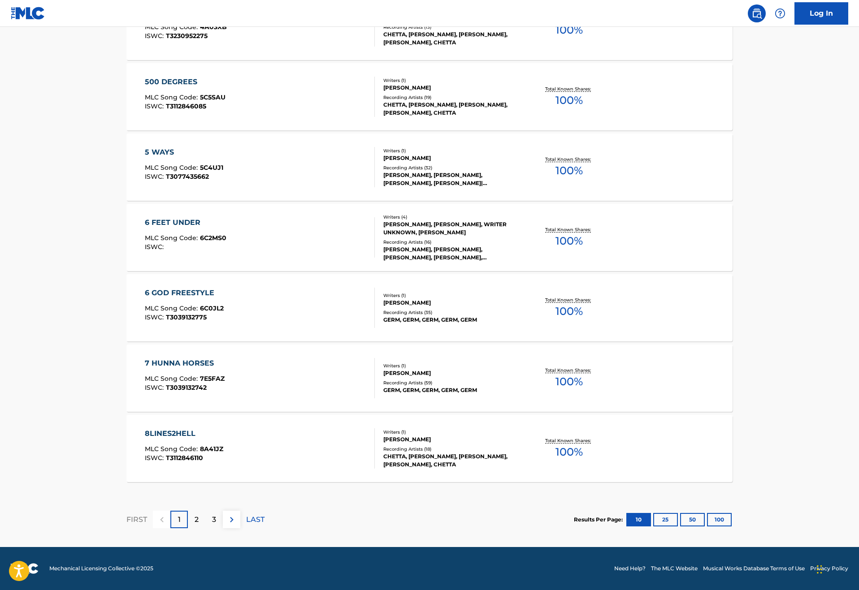
scroll to position [610, 0]
click at [188, 511] on div "2" at bounding box center [196, 519] width 17 height 17
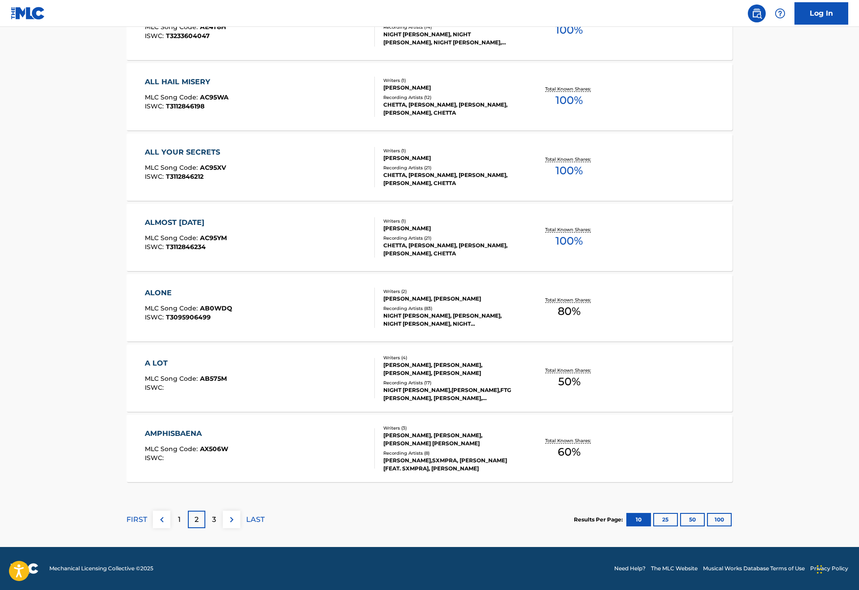
click at [246, 515] on p "LAST" at bounding box center [255, 520] width 18 height 11
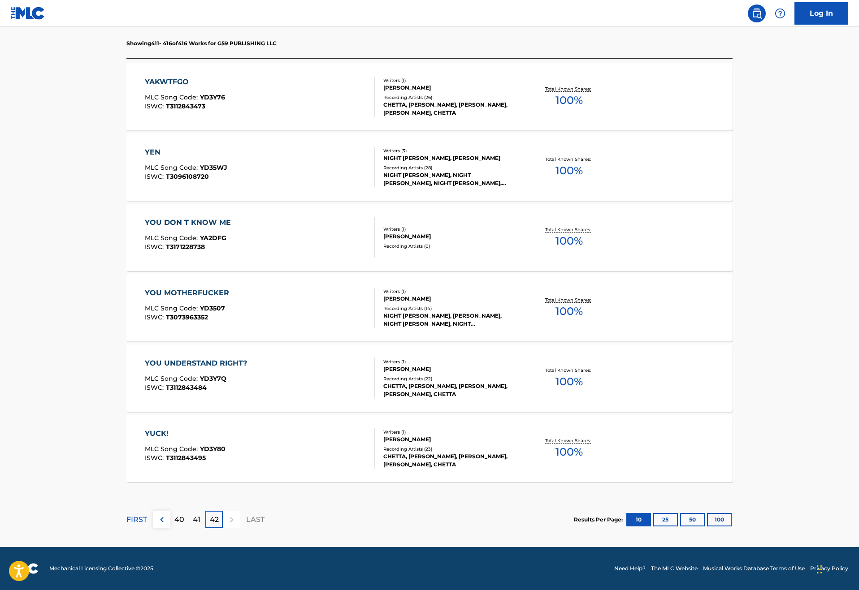
scroll to position [329, 0]
click at [174, 515] on p "40" at bounding box center [179, 520] width 10 height 11
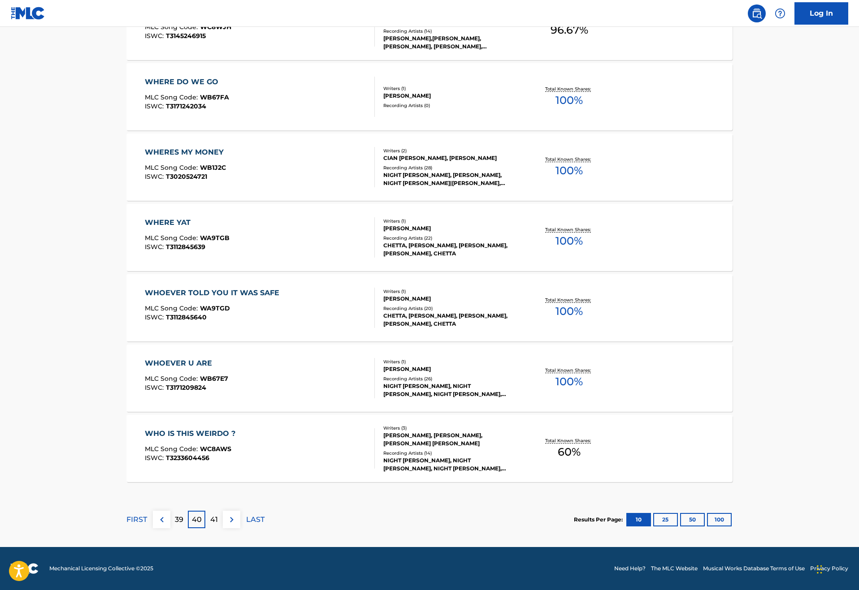
scroll to position [610, 0]
click at [175, 515] on p "39" at bounding box center [179, 520] width 9 height 11
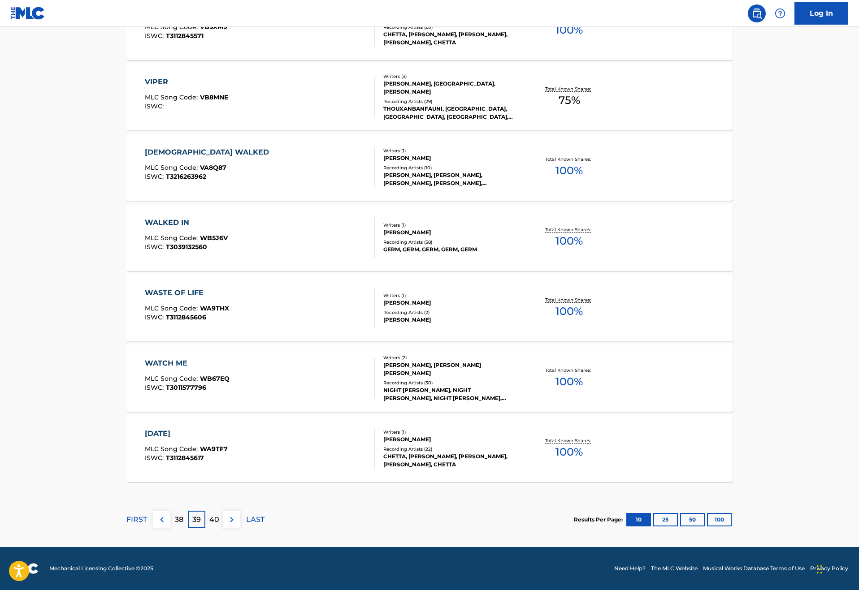
click at [170, 511] on div "38" at bounding box center [178, 519] width 17 height 17
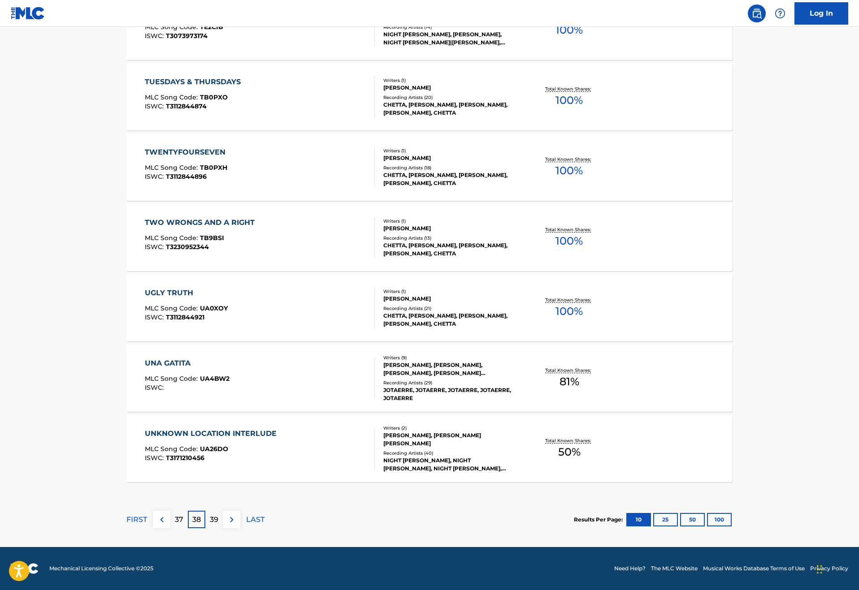
click at [175, 515] on p "37" at bounding box center [179, 520] width 9 height 11
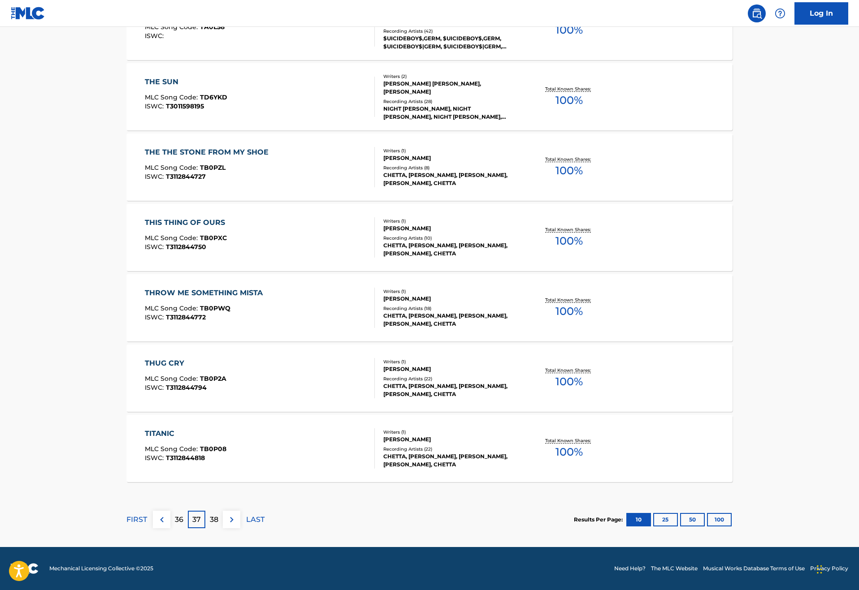
click at [175, 515] on p "36" at bounding box center [179, 520] width 9 height 11
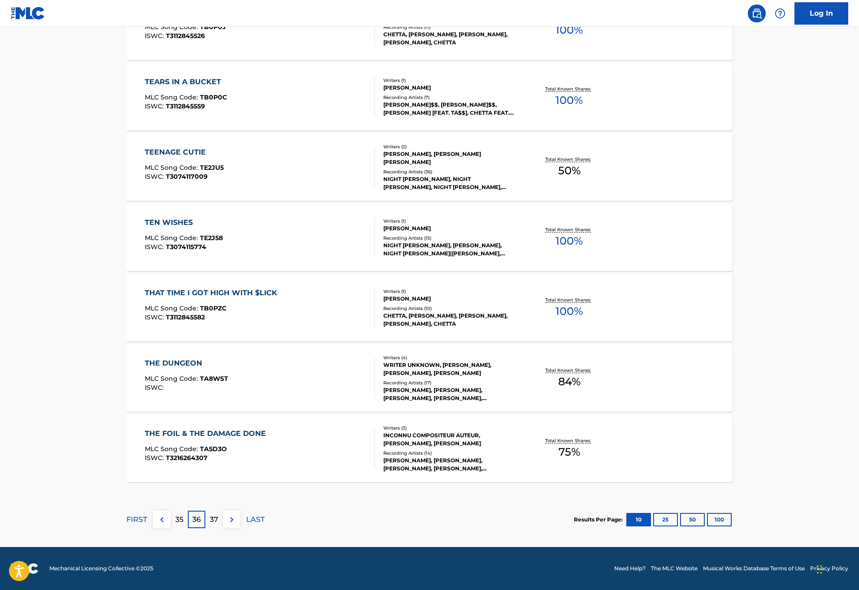
click at [170, 512] on div "35" at bounding box center [178, 519] width 17 height 17
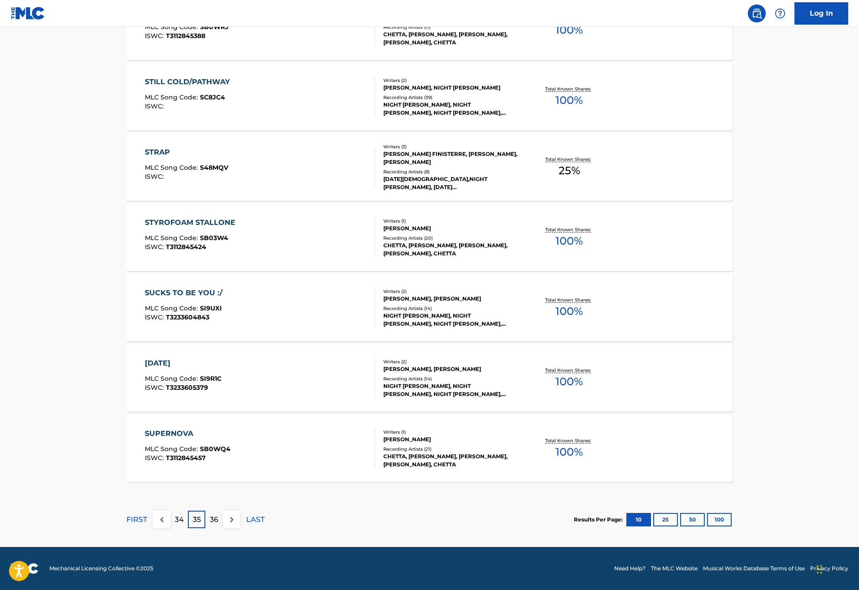
click at [170, 511] on div "34" at bounding box center [178, 519] width 17 height 17
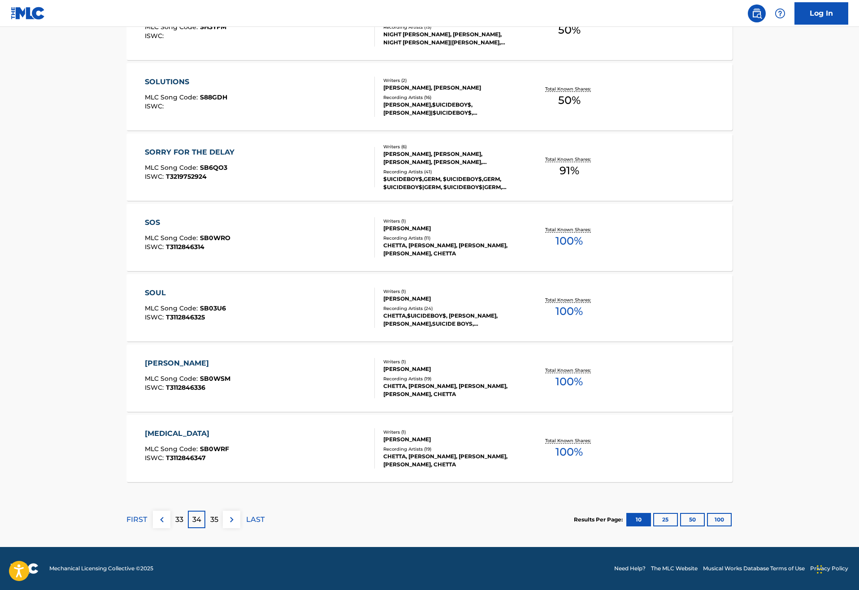
click at [175, 515] on p "33" at bounding box center [179, 520] width 8 height 11
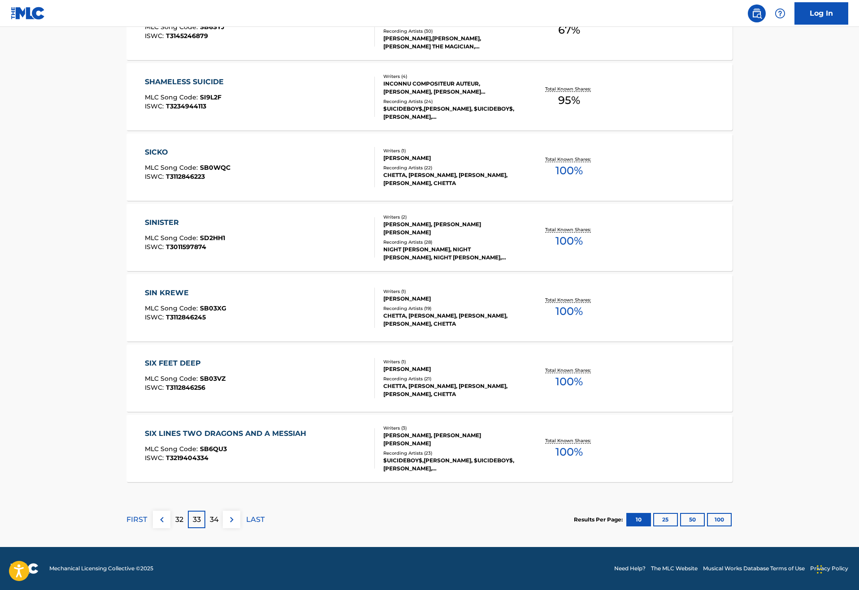
scroll to position [605, 0]
click at [170, 511] on div "32" at bounding box center [178, 519] width 17 height 17
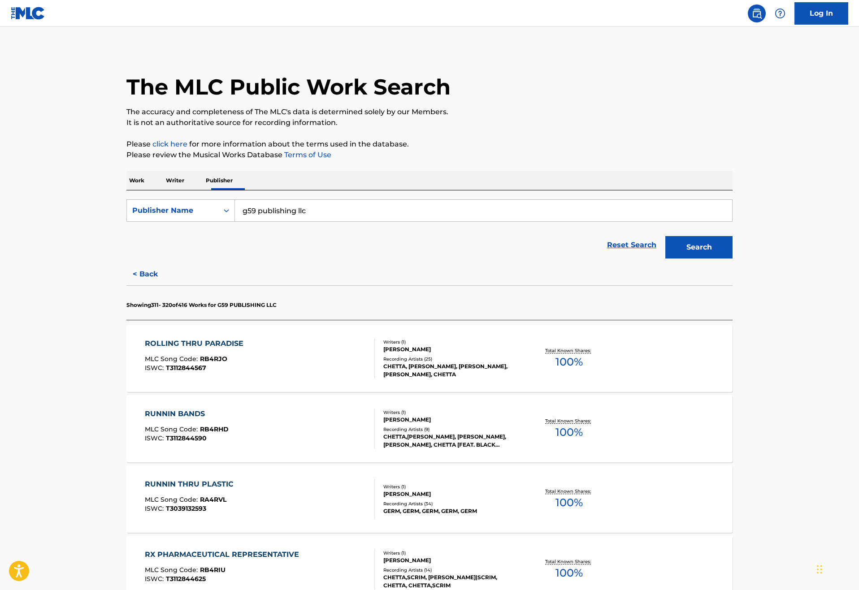
scroll to position [0, 0]
click at [126, 190] on p "Work" at bounding box center [136, 180] width 21 height 19
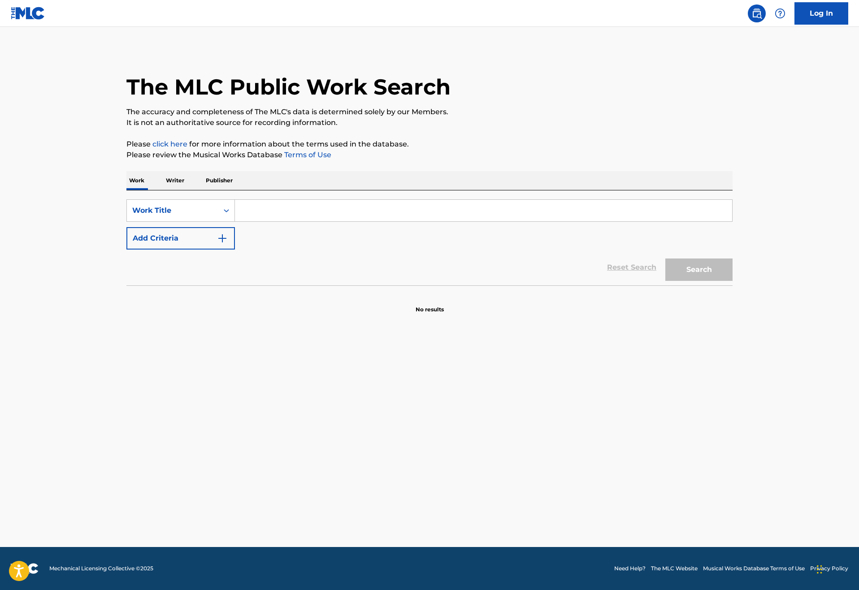
click at [238, 221] on input "Search Form" at bounding box center [483, 211] width 497 height 22
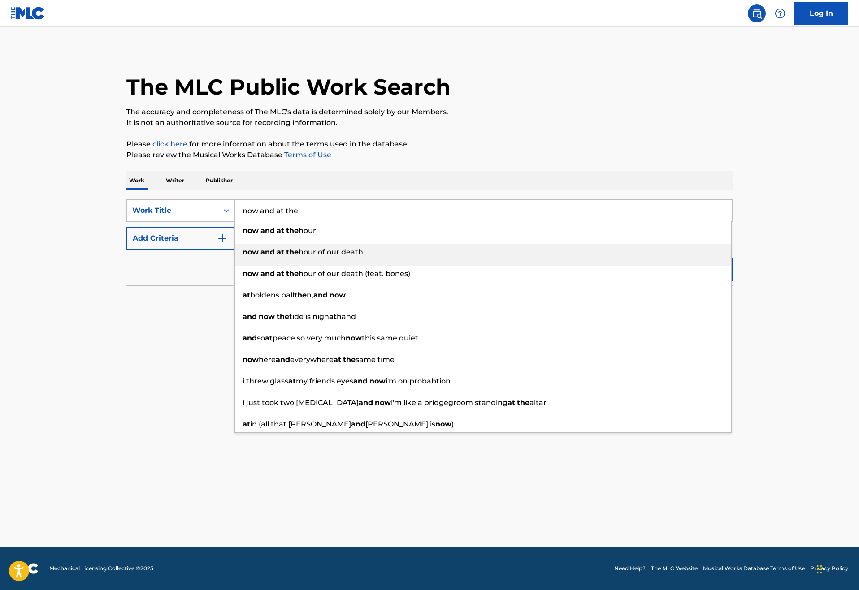
click at [286, 256] on strong "the" at bounding box center [292, 252] width 13 height 9
type input "now and at the hour of our death"
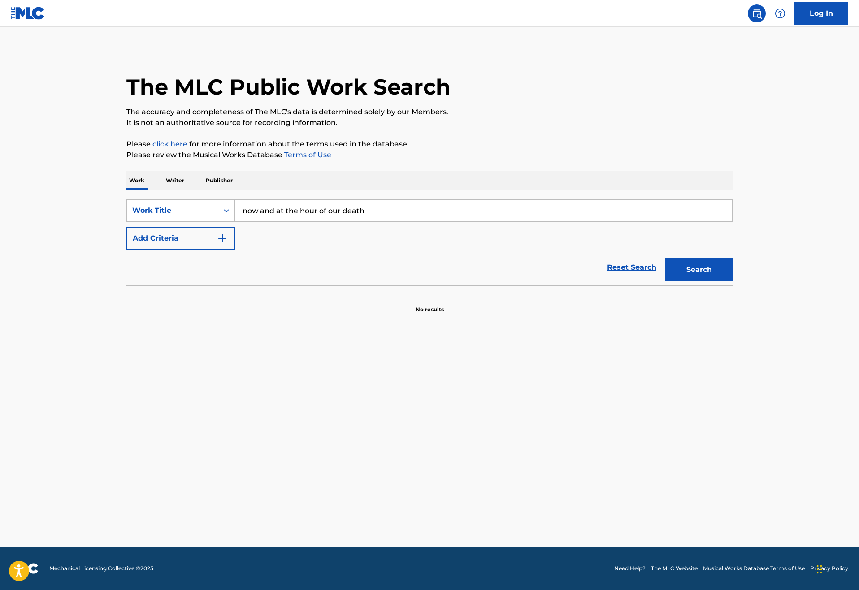
click at [732, 281] on button "Search" at bounding box center [698, 270] width 67 height 22
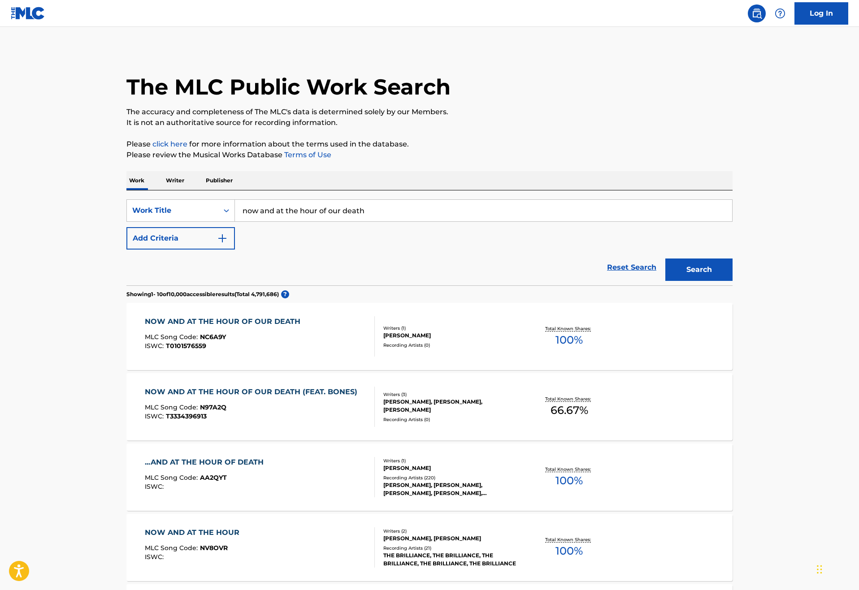
click at [169, 250] on button "Add Criteria" at bounding box center [180, 238] width 108 height 22
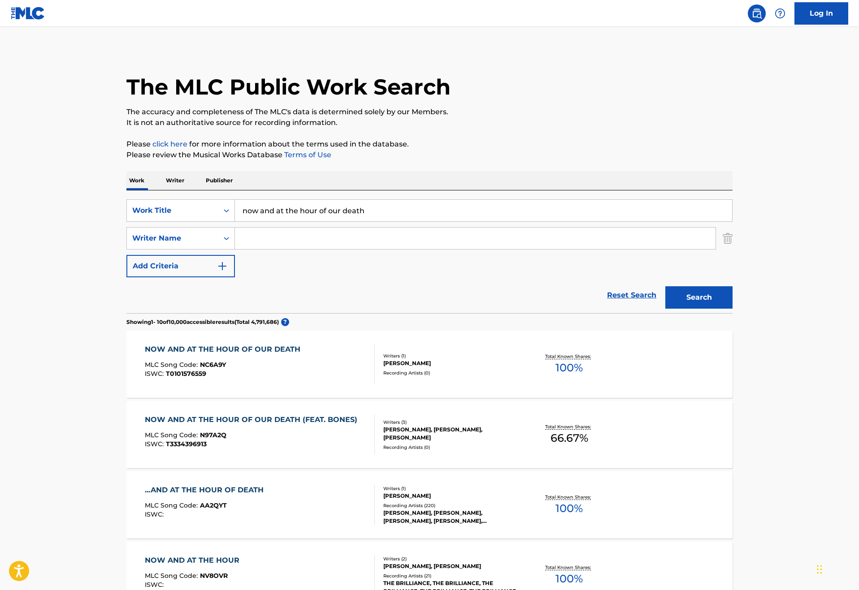
click at [235, 249] on input "Search Form" at bounding box center [475, 239] width 480 height 22
click at [732, 309] on button "Search" at bounding box center [698, 297] width 67 height 22
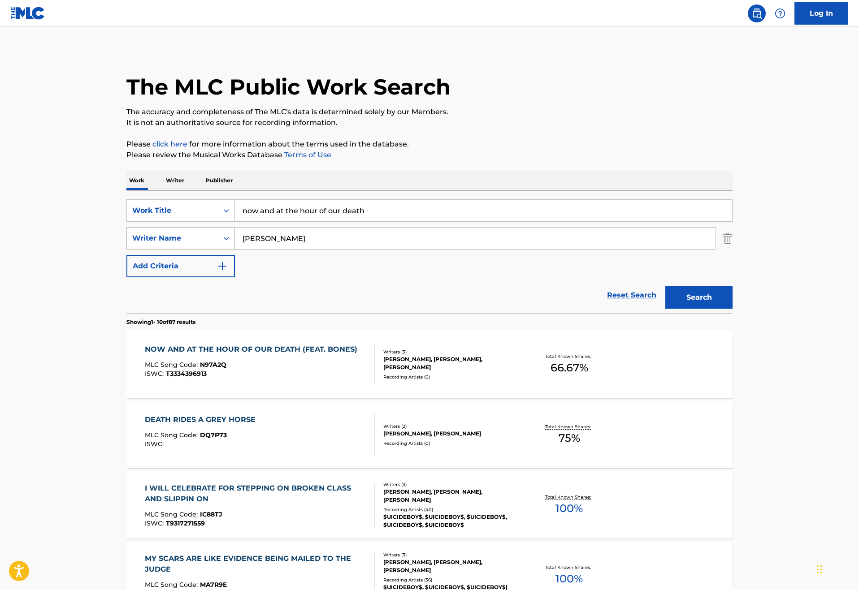
drag, startPoint x: 280, startPoint y: 271, endPoint x: 141, endPoint y: 273, distance: 139.4
click at [142, 250] on div "SearchWithCriteria5405e7f2-7651-4719-8015-956adb0d73ec Writer Name [PERSON_NAME]" at bounding box center [429, 238] width 606 height 22
type input "[PERSON_NAME]"
drag, startPoint x: 358, startPoint y: 237, endPoint x: 166, endPoint y: 237, distance: 191.8
click at [166, 222] on div "SearchWithCriteriad256a1e5-e986-4b89-a3b9-d025621902c6 Work Title now and at th…" at bounding box center [429, 210] width 606 height 22
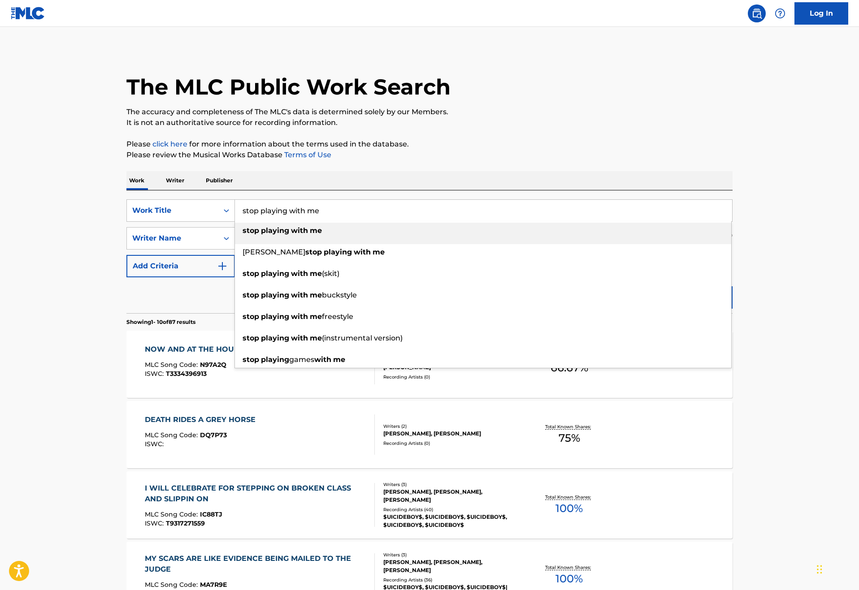
type input "stop playing with me"
click at [235, 239] on div "stop playing with me" at bounding box center [483, 231] width 496 height 16
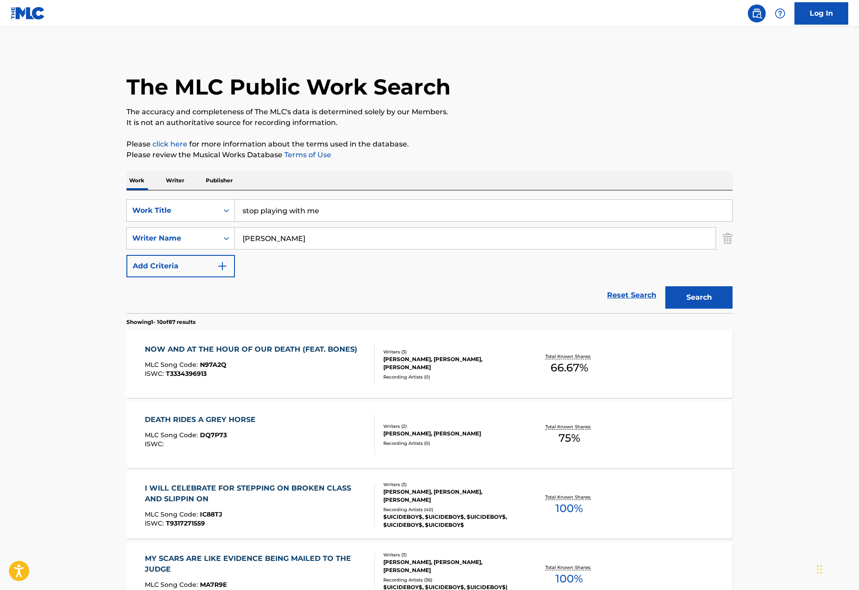
click at [732, 309] on button "Search" at bounding box center [698, 297] width 67 height 22
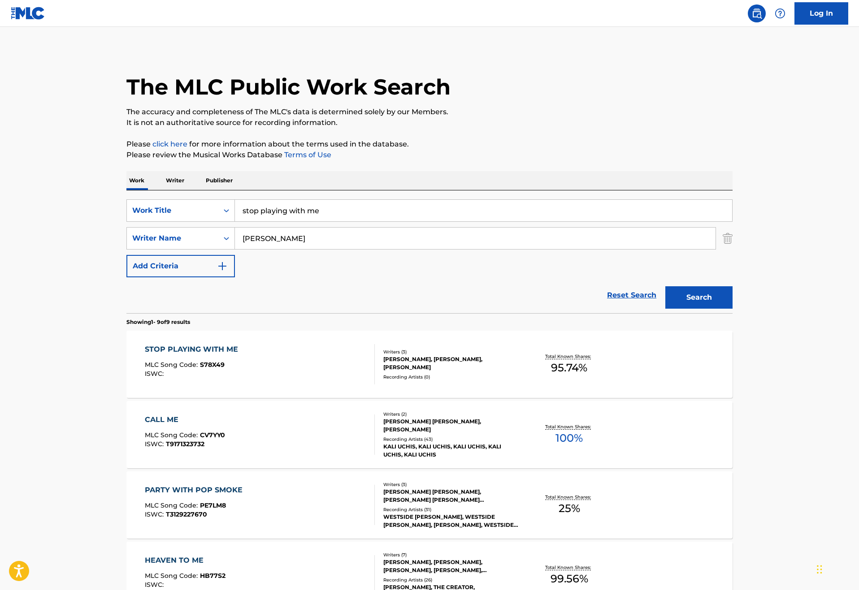
click at [163, 190] on p "Writer" at bounding box center [175, 180] width 24 height 19
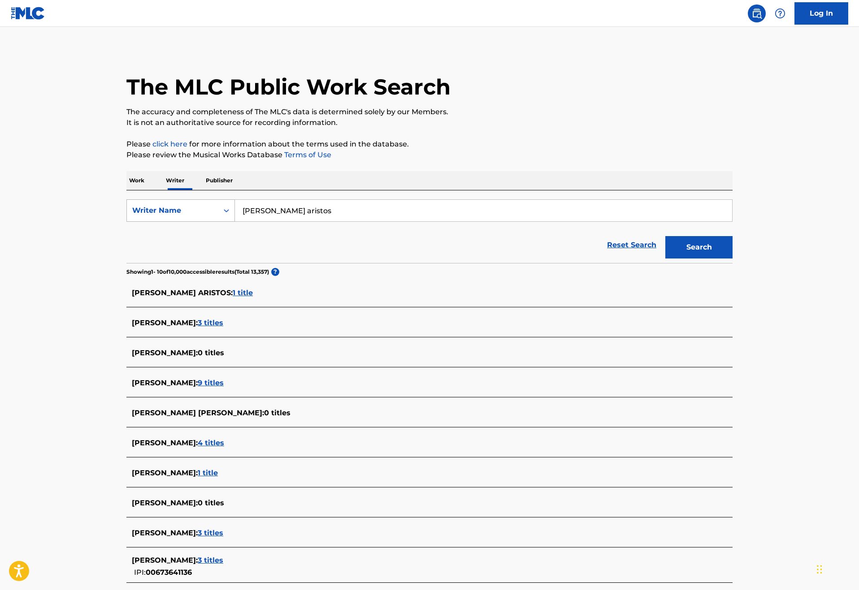
drag, startPoint x: 308, startPoint y: 241, endPoint x: 146, endPoint y: 239, distance: 162.7
click at [146, 222] on div "SearchWithCriteria10fa283a-f9c4-42ad-90e7-6812afb5d0ff Writer Name [PERSON_NAME…" at bounding box center [429, 210] width 606 height 22
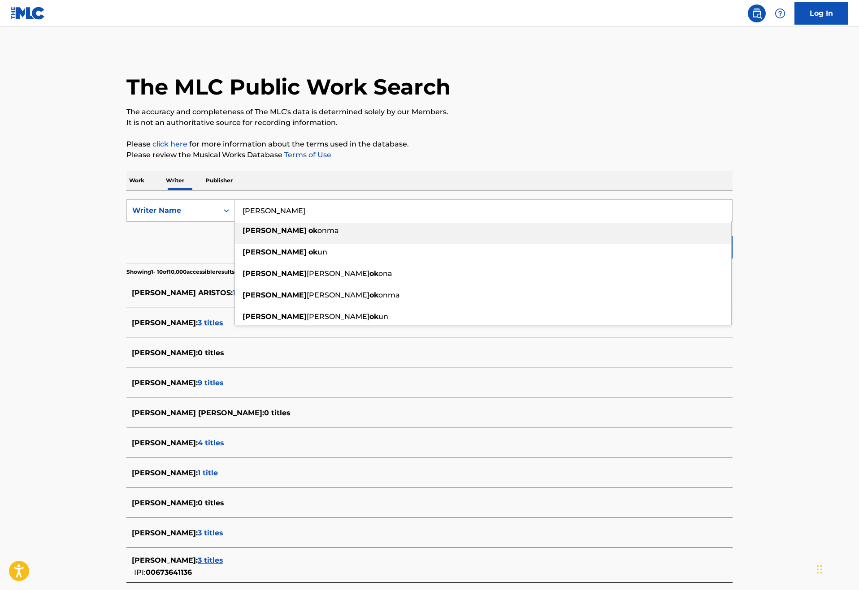
click at [308, 235] on strong "ok" at bounding box center [312, 230] width 9 height 9
type input "[PERSON_NAME]"
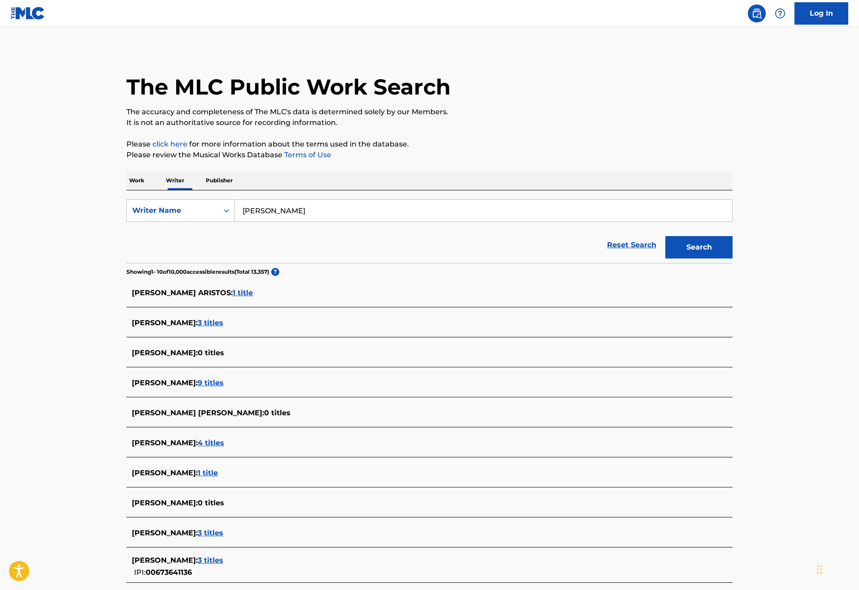
click at [732, 259] on button "Search" at bounding box center [698, 247] width 67 height 22
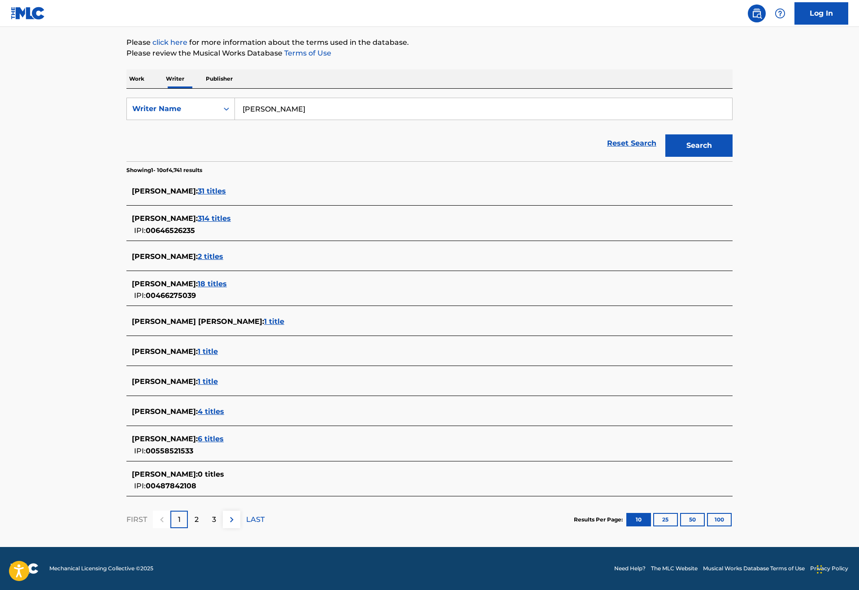
scroll to position [198, 0]
click at [198, 407] on span "4 titles" at bounding box center [211, 411] width 26 height 9
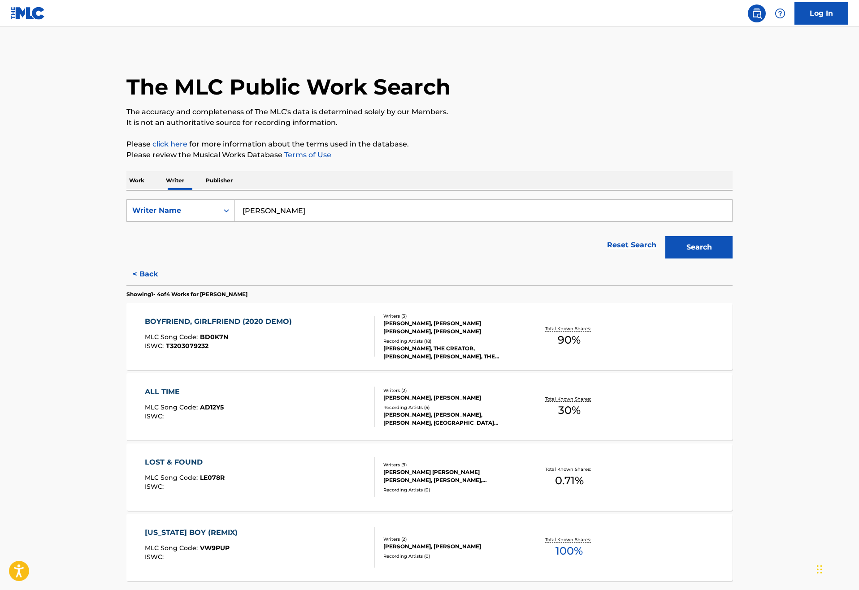
scroll to position [0, 0]
click at [126, 190] on p "Work" at bounding box center [136, 180] width 21 height 19
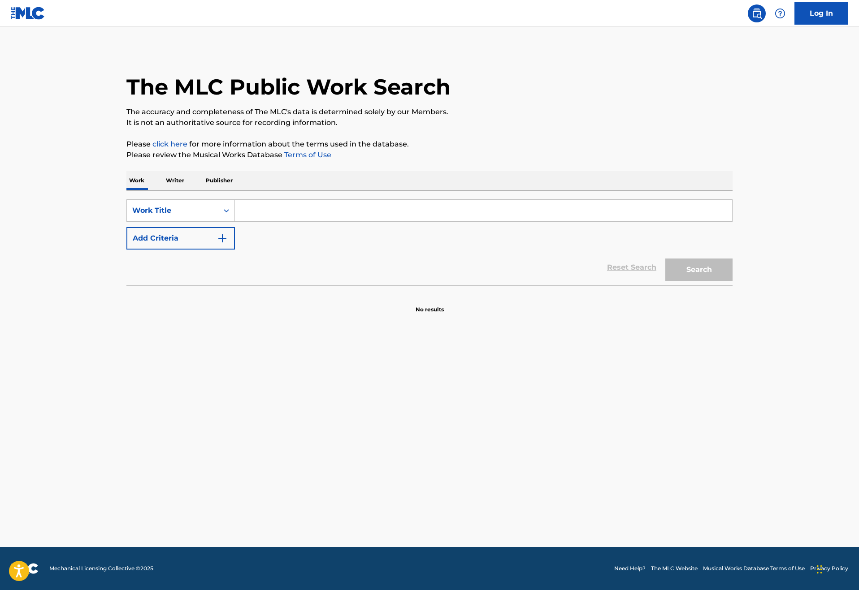
click at [154, 250] on button "Add Criteria" at bounding box center [180, 238] width 108 height 22
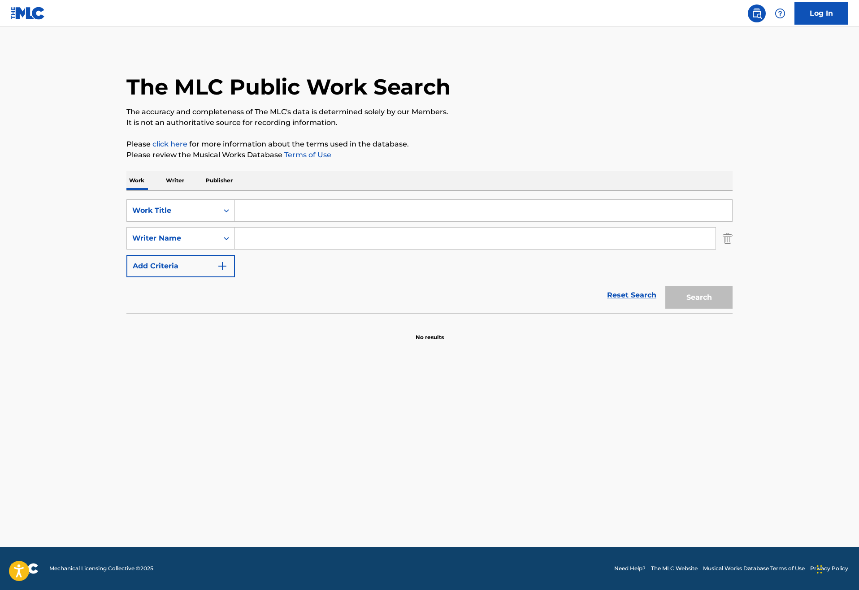
click at [235, 249] on input "Search Form" at bounding box center [475, 239] width 480 height 22
type input "[PERSON_NAME]"
click at [235, 221] on input "Search Form" at bounding box center [483, 211] width 497 height 22
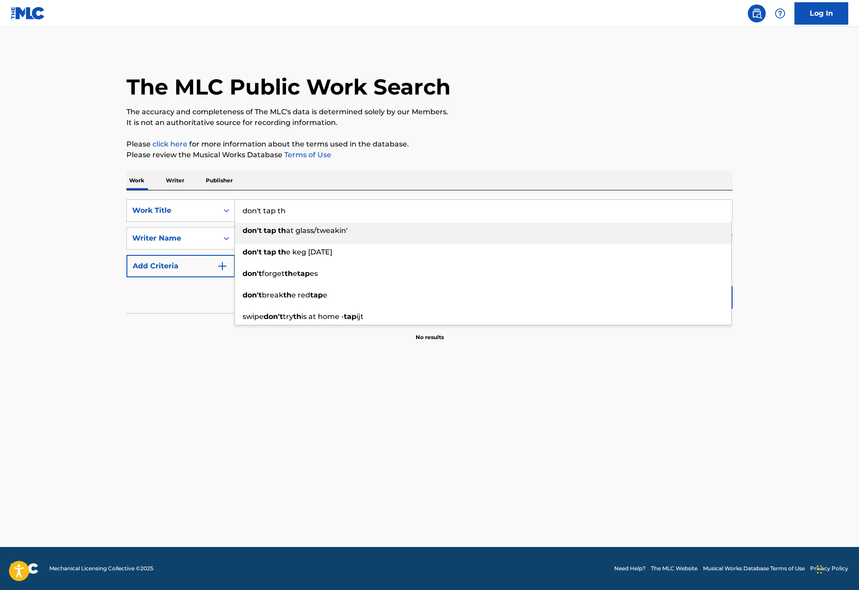
click at [242, 239] on div "don't tap th at glass/tweakin'" at bounding box center [483, 231] width 496 height 16
type input "don't tap that glass/tweakin'"
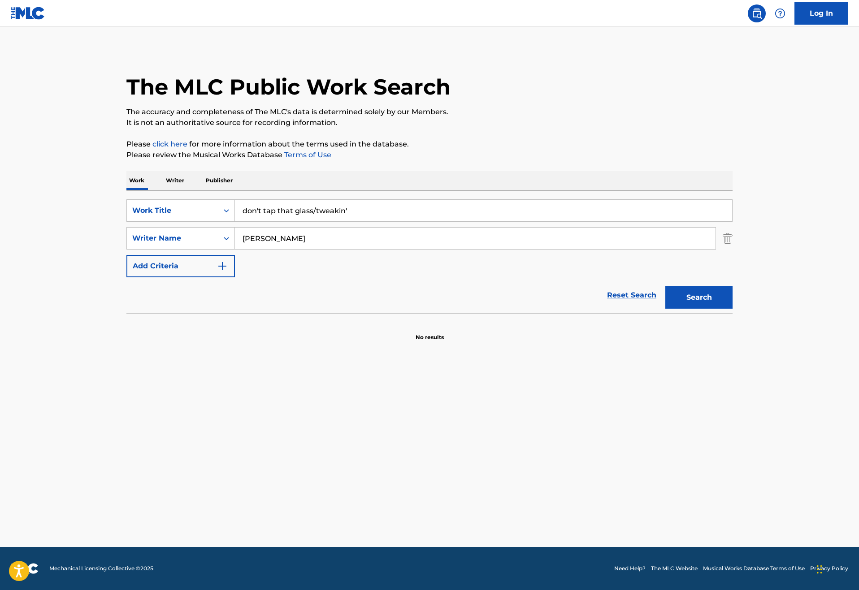
click at [732, 309] on button "Search" at bounding box center [698, 297] width 67 height 22
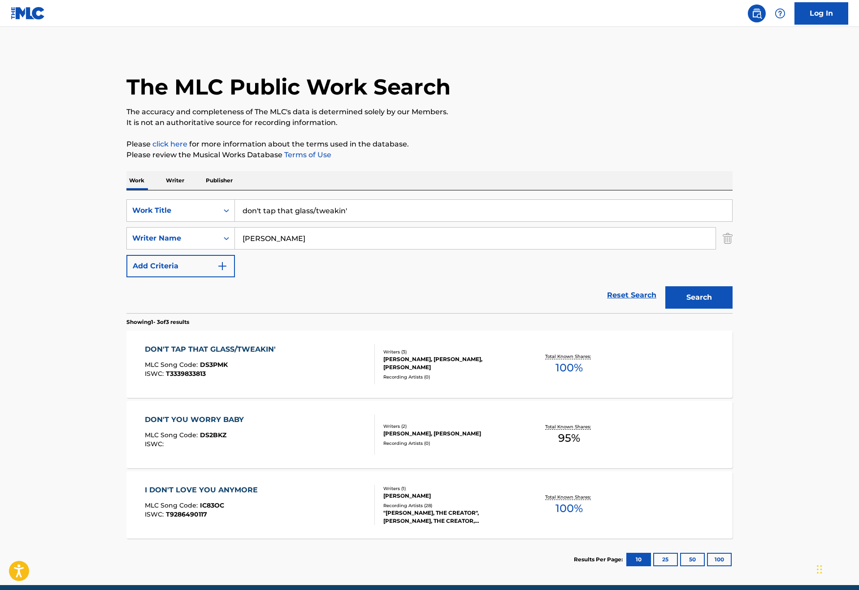
click at [164, 355] on div "DON'T TAP THAT GLASS/TWEAKIN'" at bounding box center [212, 349] width 135 height 11
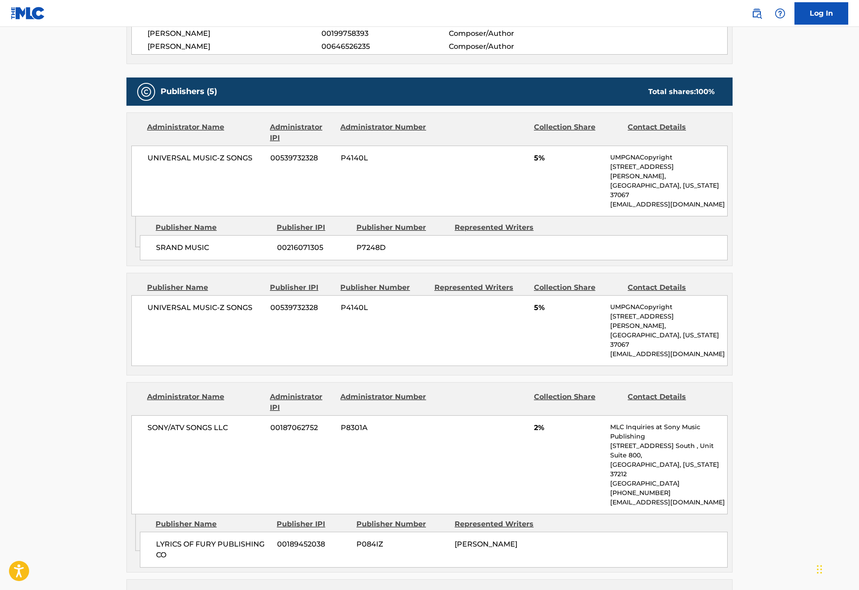
scroll to position [355, 0]
